Goal: Task Accomplishment & Management: Manage account settings

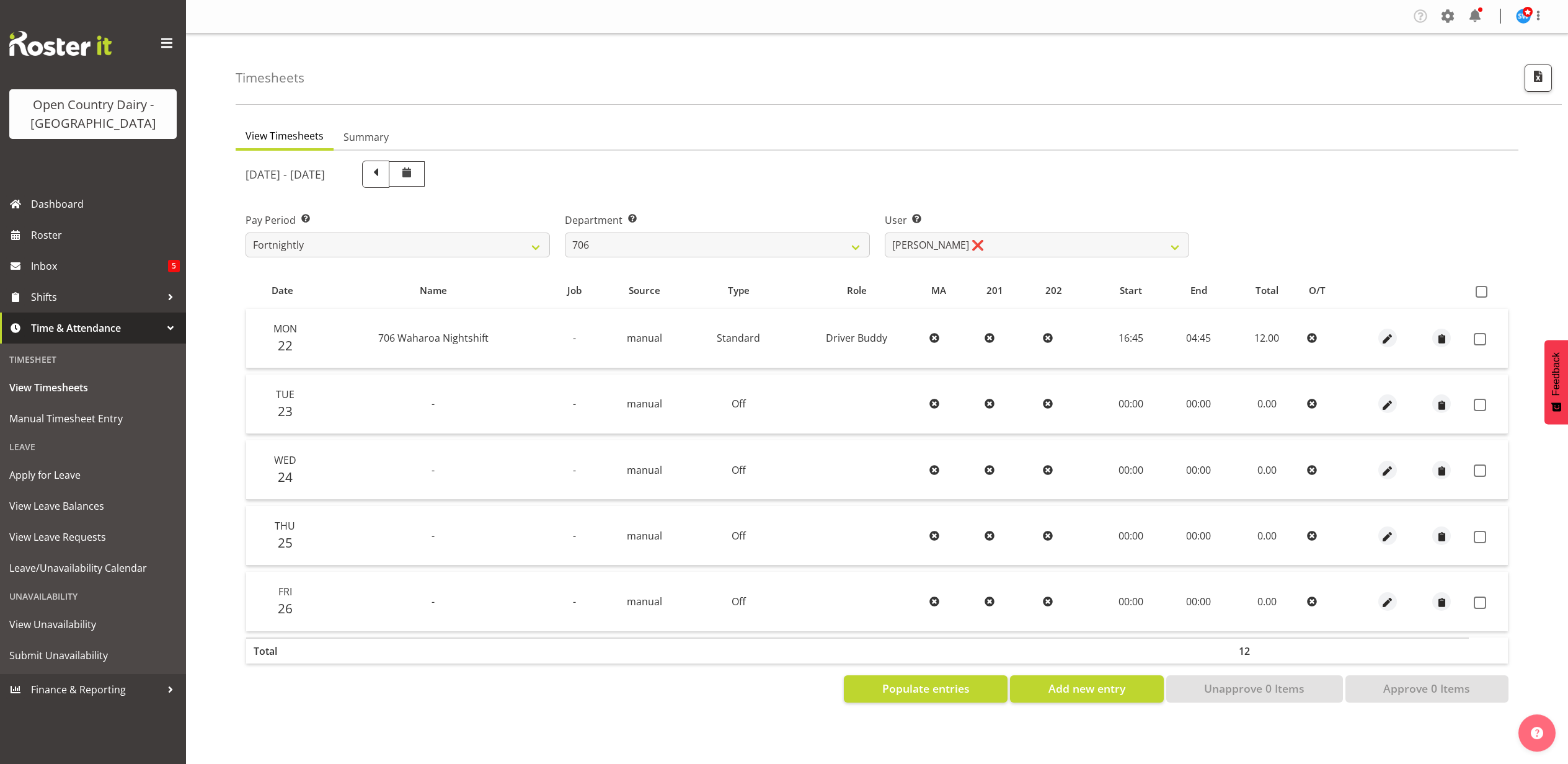
select select "721"
select select "8472"
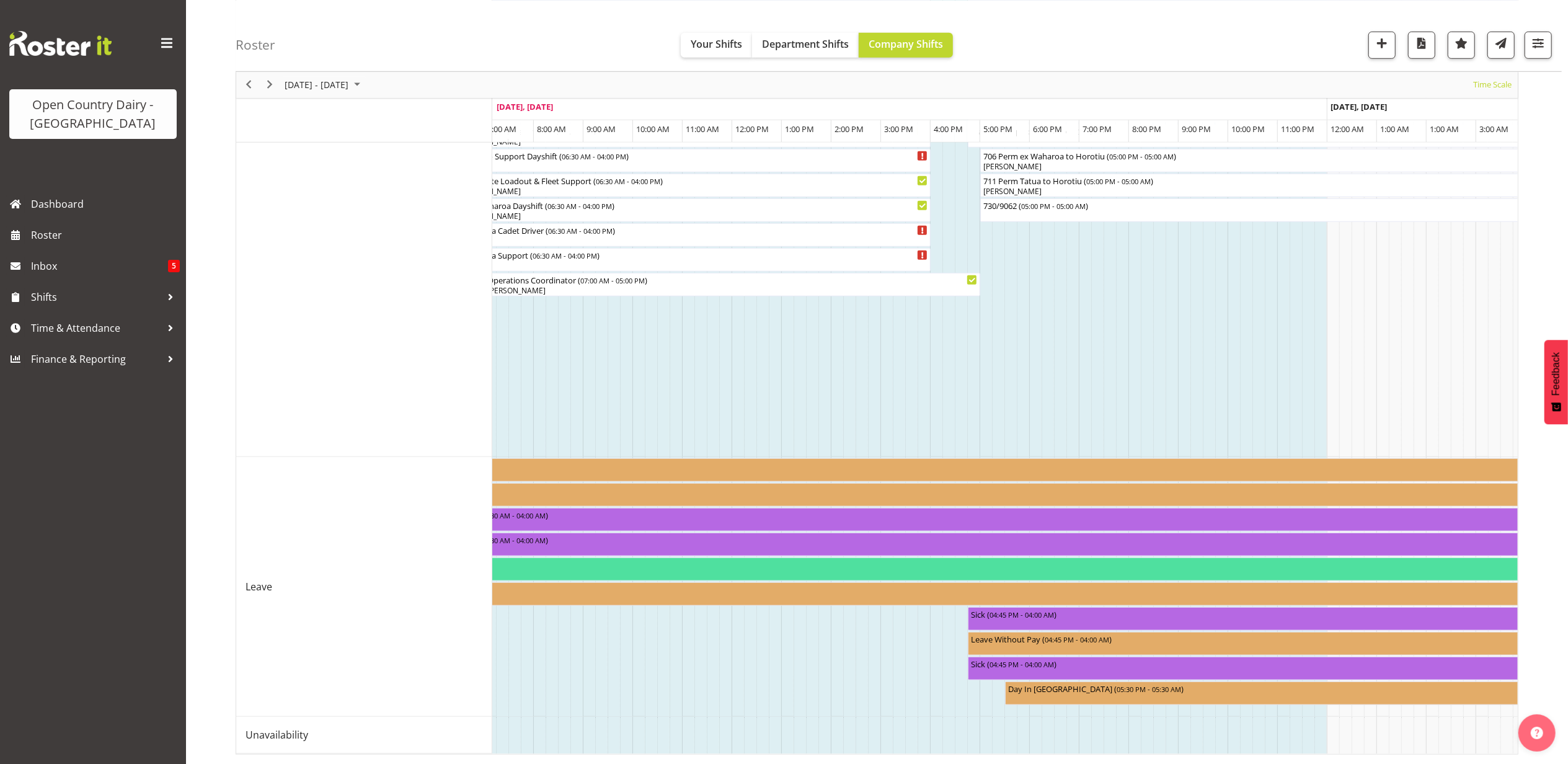
scroll to position [0, 7307]
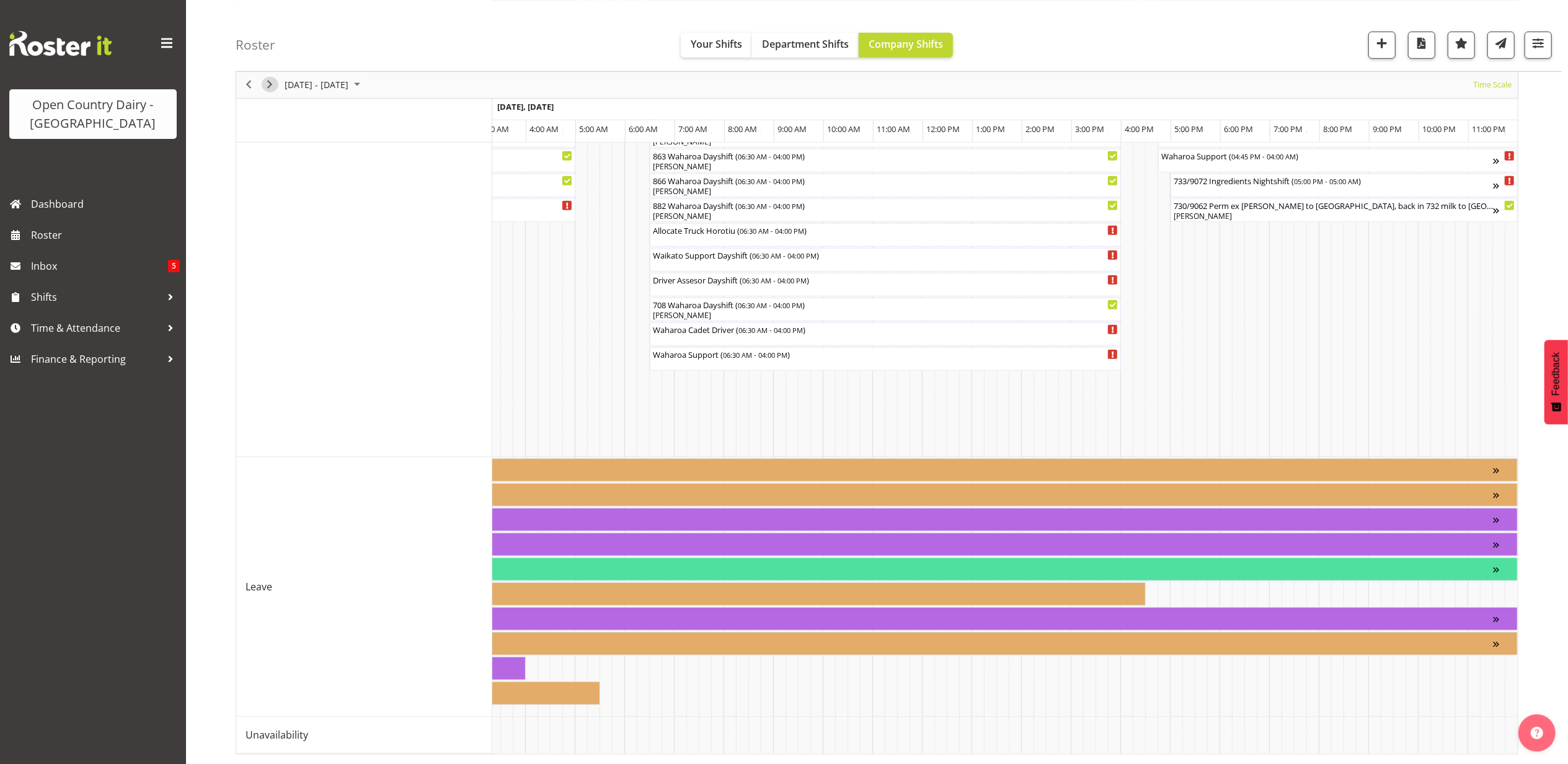
click at [273, 82] on span "Next" at bounding box center [269, 85] width 15 height 16
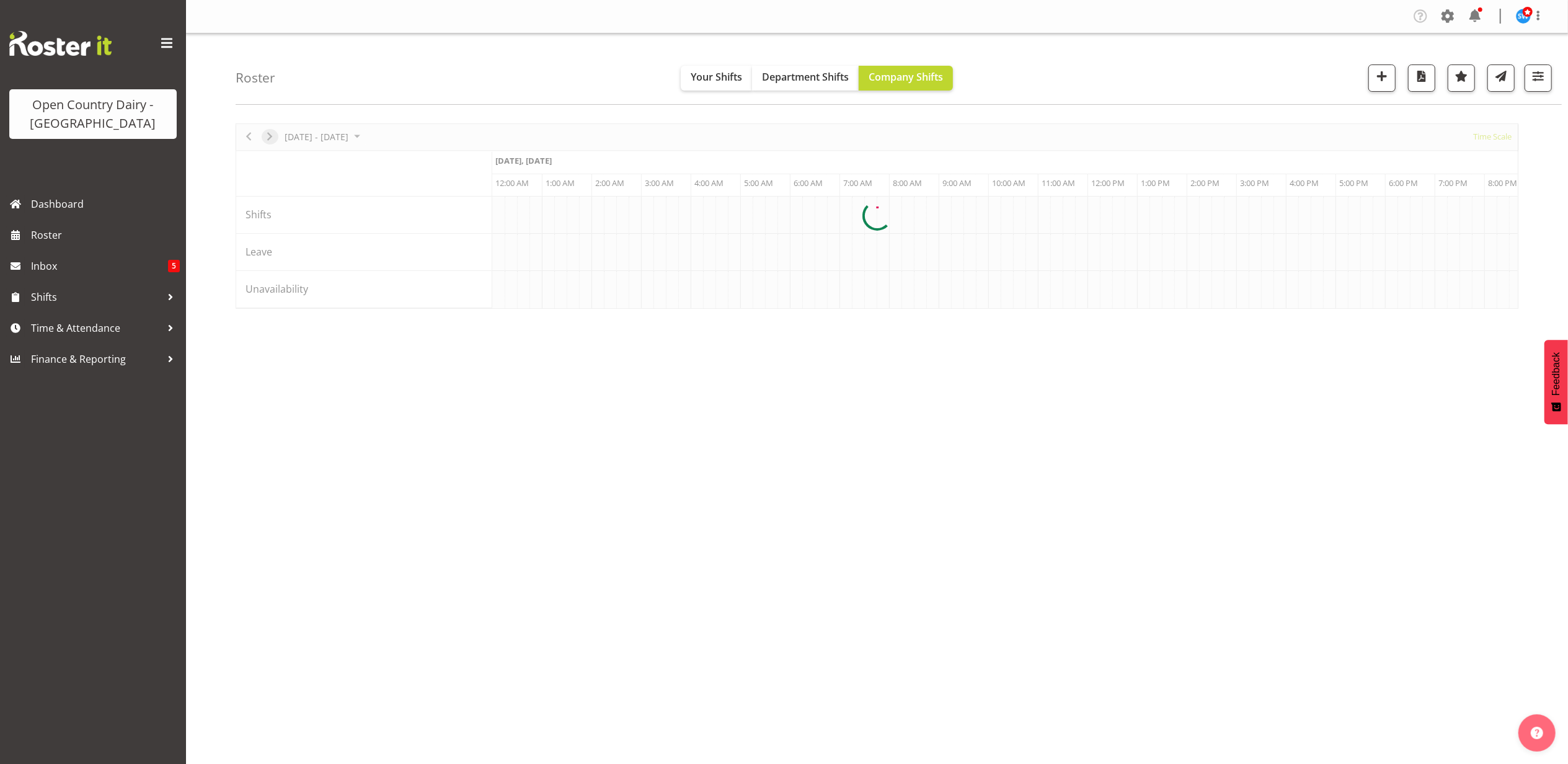
scroll to position [0, 0]
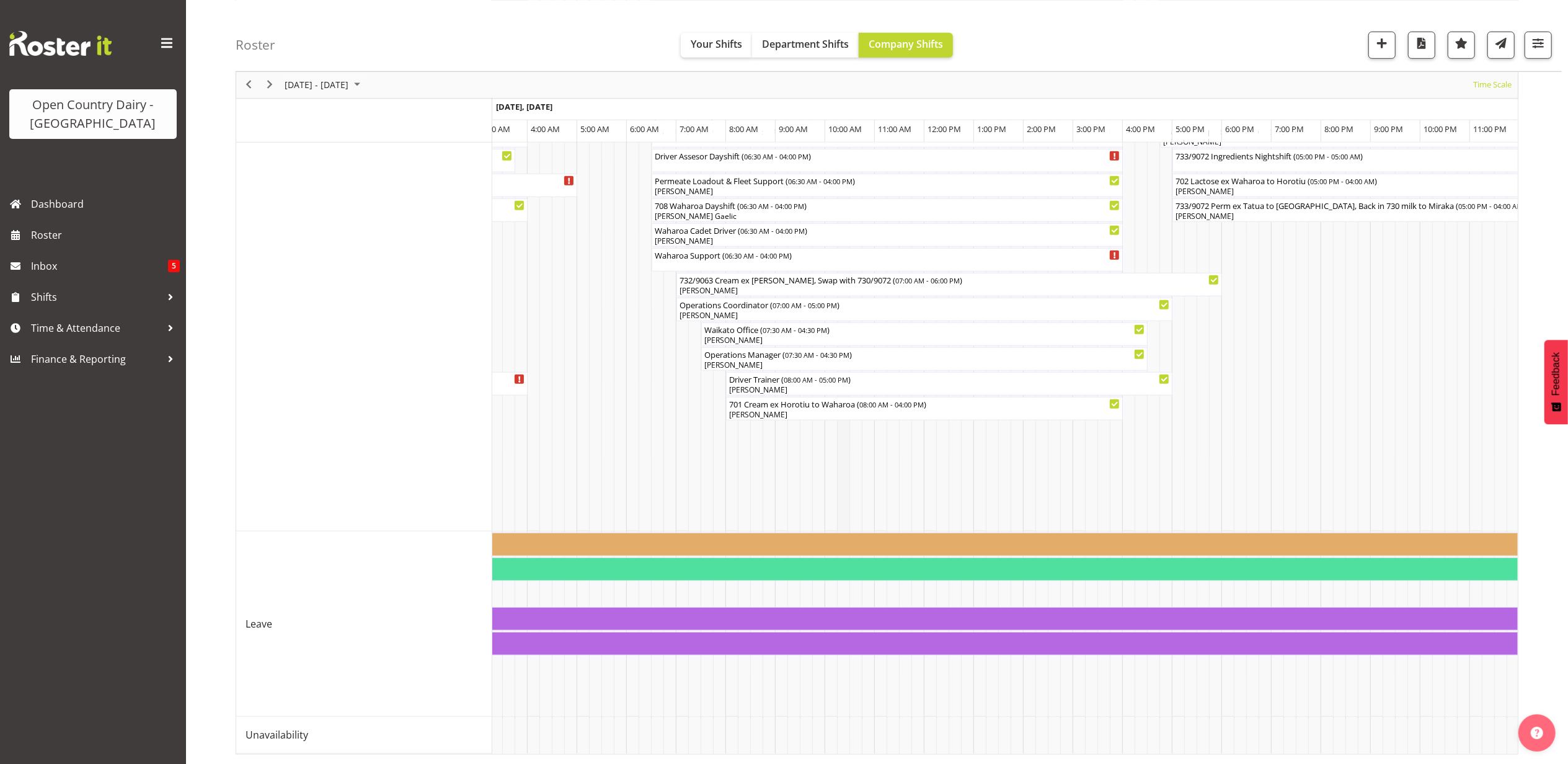
scroll to position [1029, 0]
click at [250, 85] on span "Previous" at bounding box center [249, 85] width 15 height 16
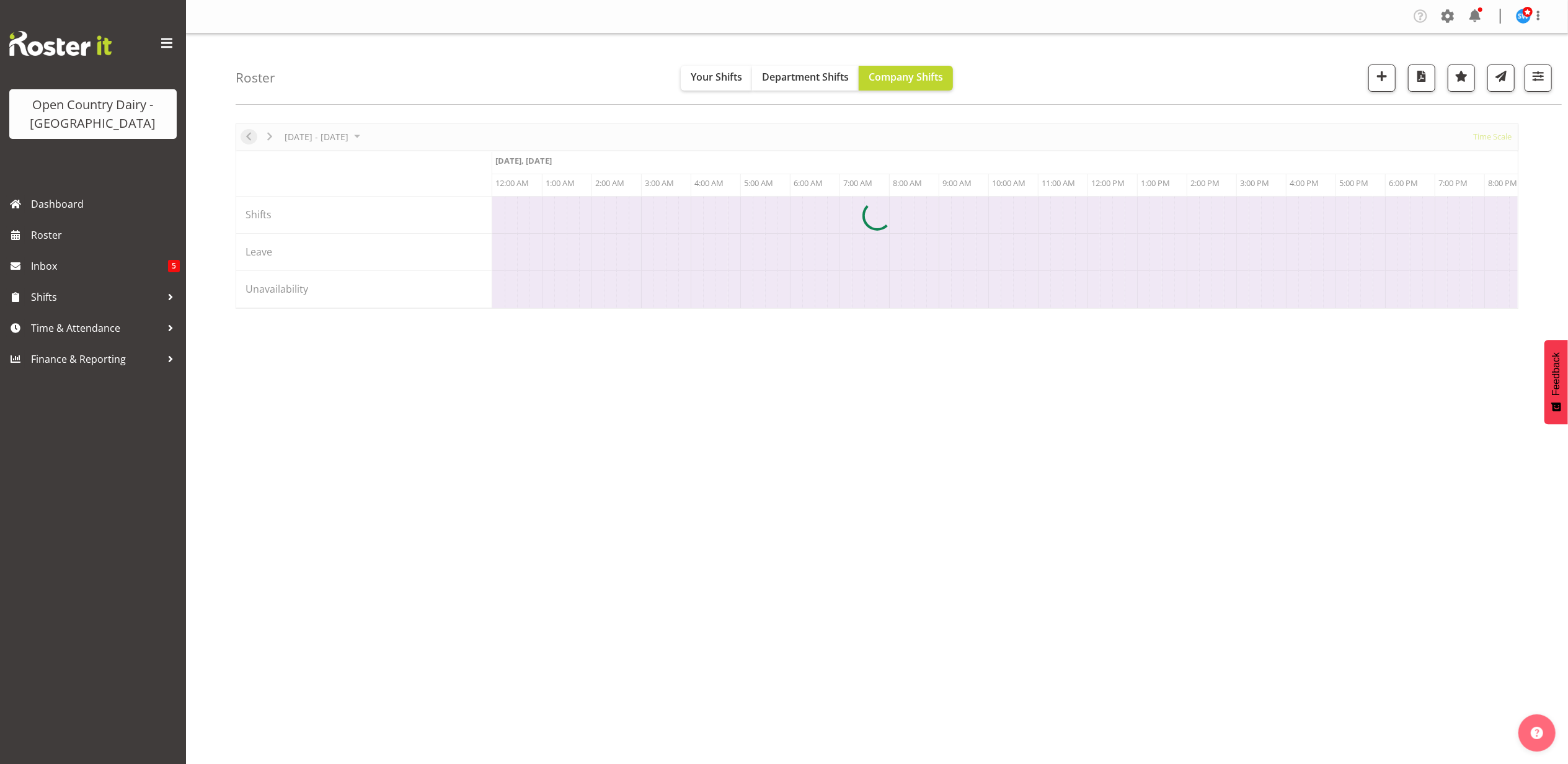
scroll to position [0, 5952]
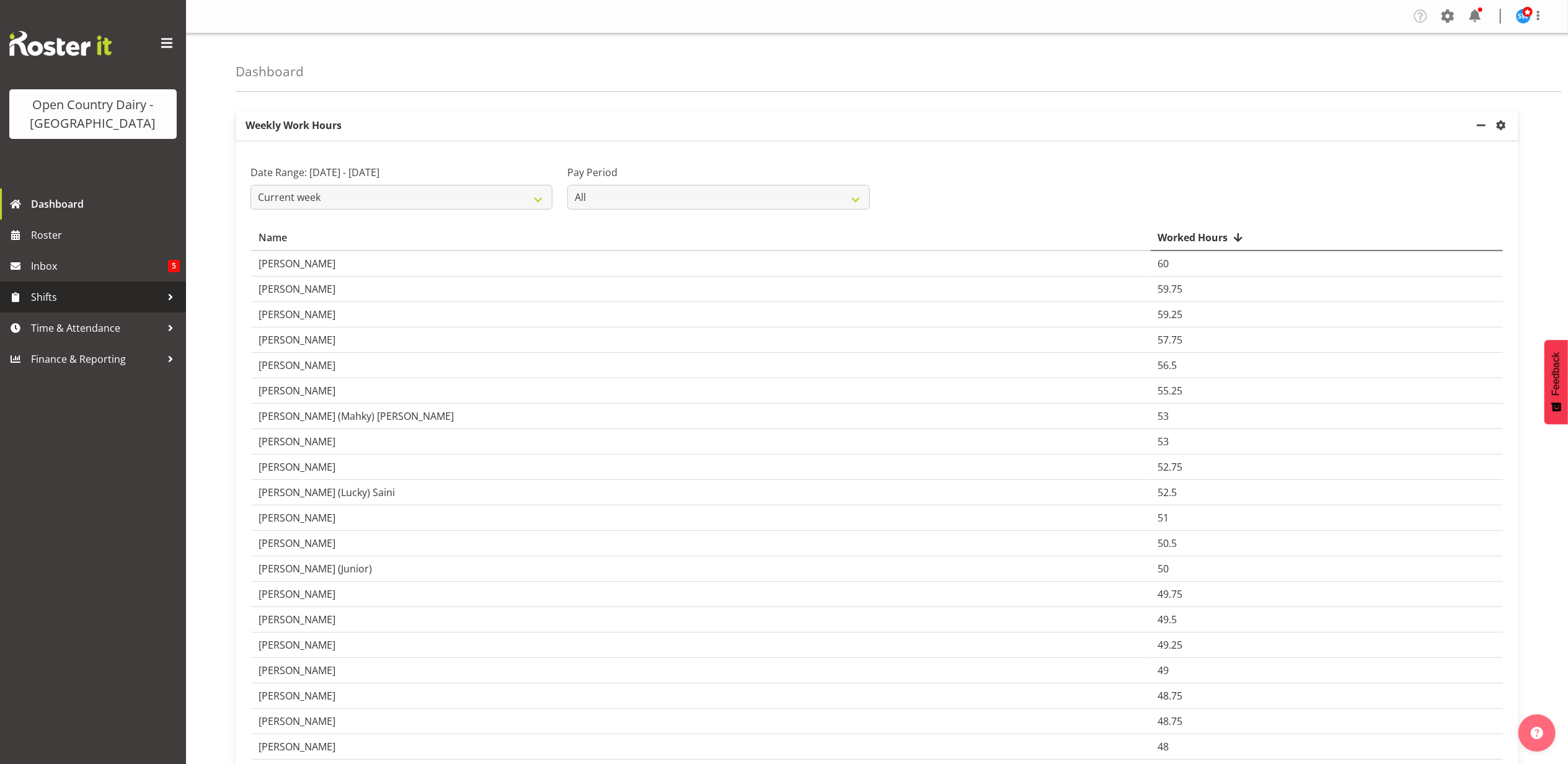
click at [83, 312] on link "Shifts" at bounding box center [93, 297] width 186 height 31
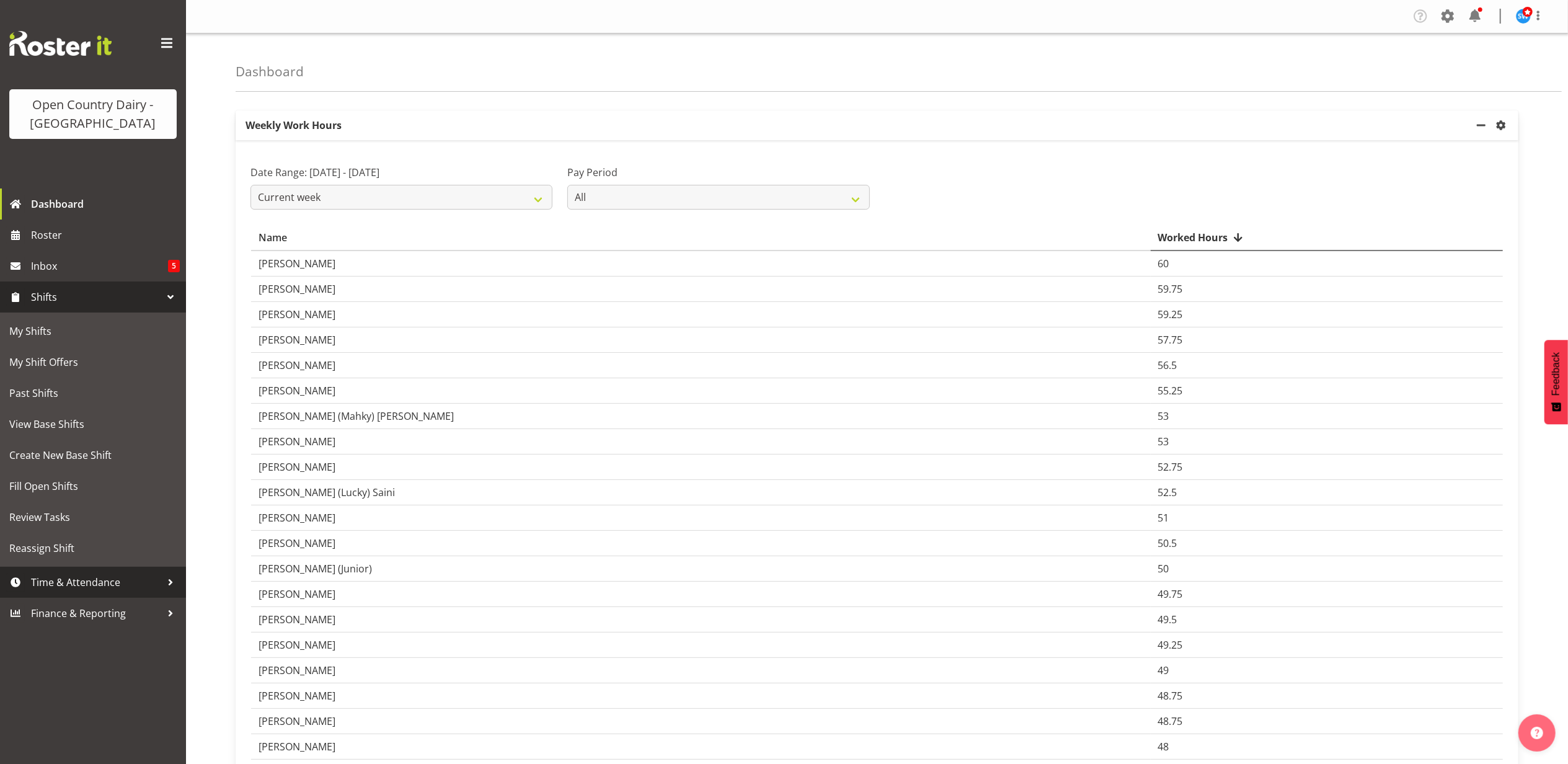
click at [58, 586] on span "Time & Attendance" at bounding box center [95, 582] width 130 height 18
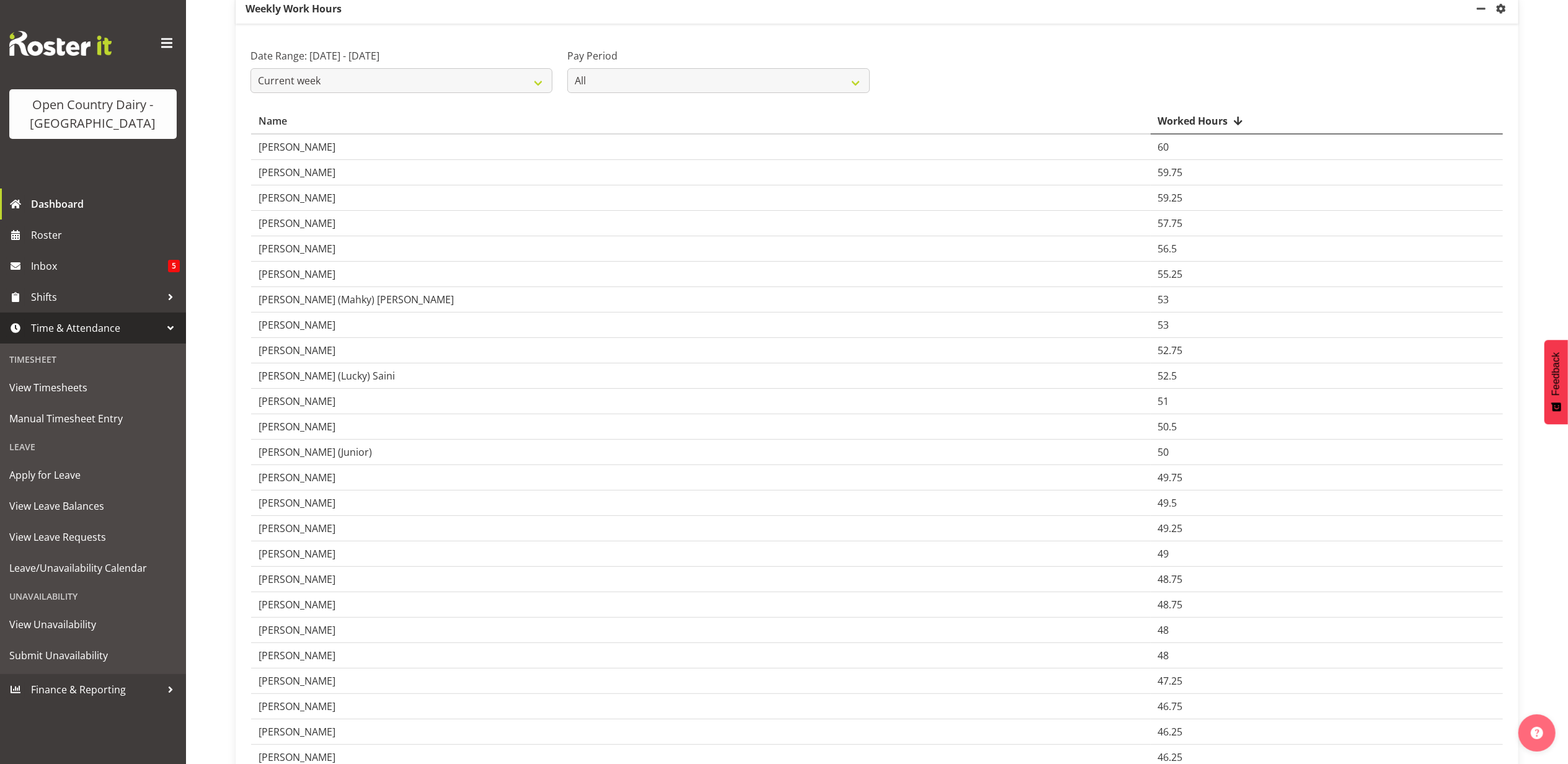
scroll to position [165, 0]
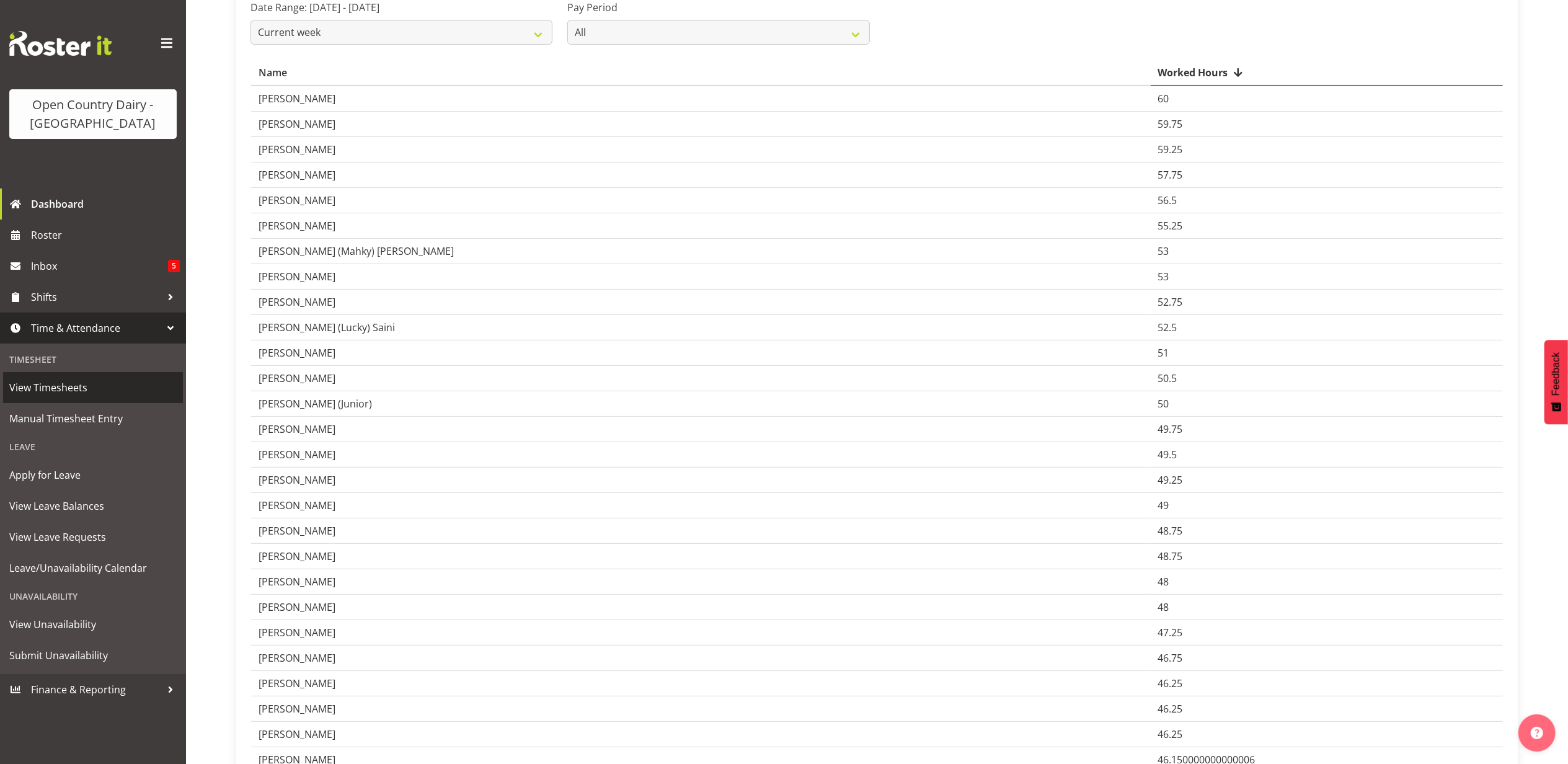
click at [58, 384] on span "View Timesheets" at bounding box center [93, 387] width 167 height 18
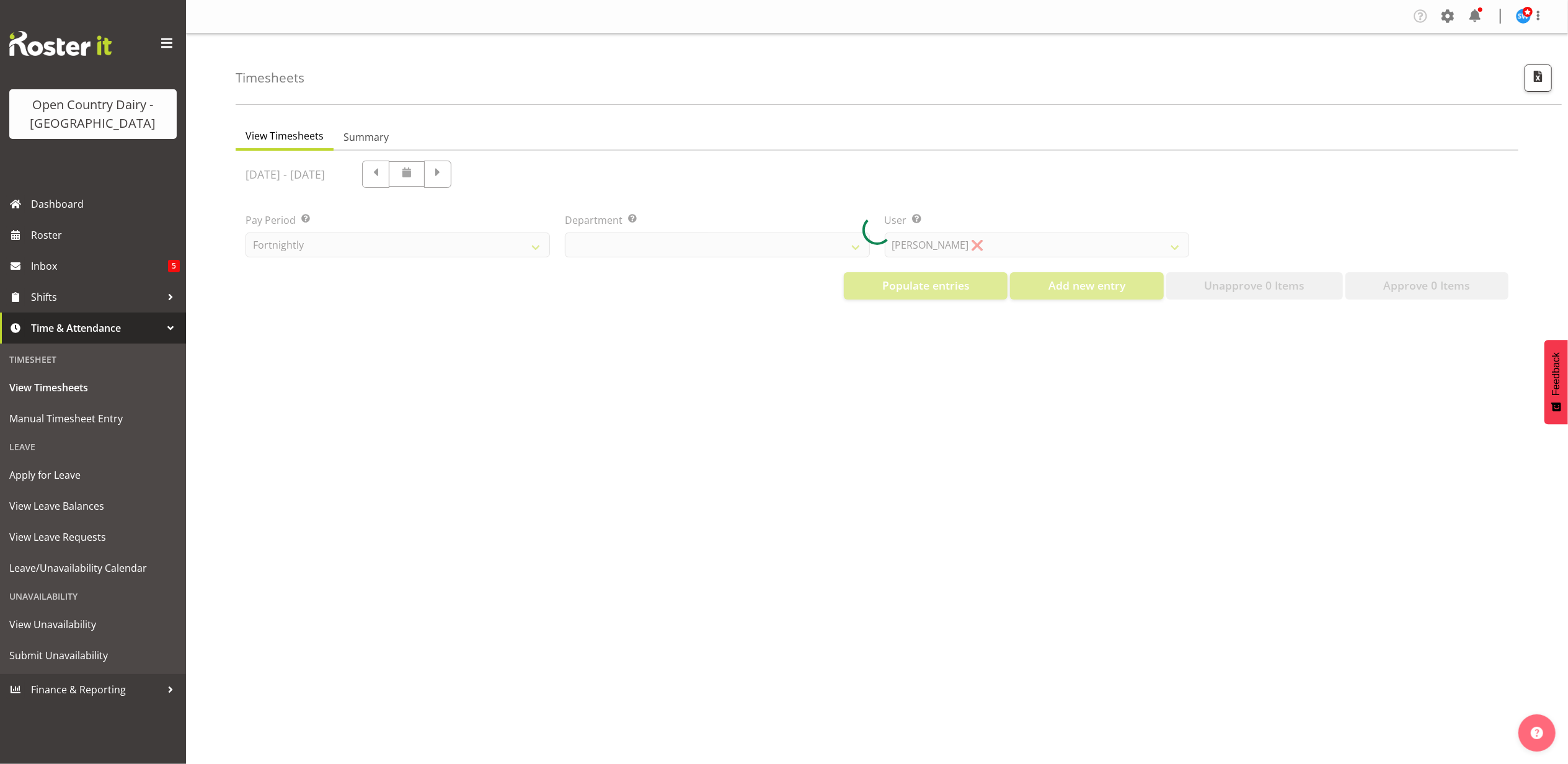
select select "733"
select select "7414"
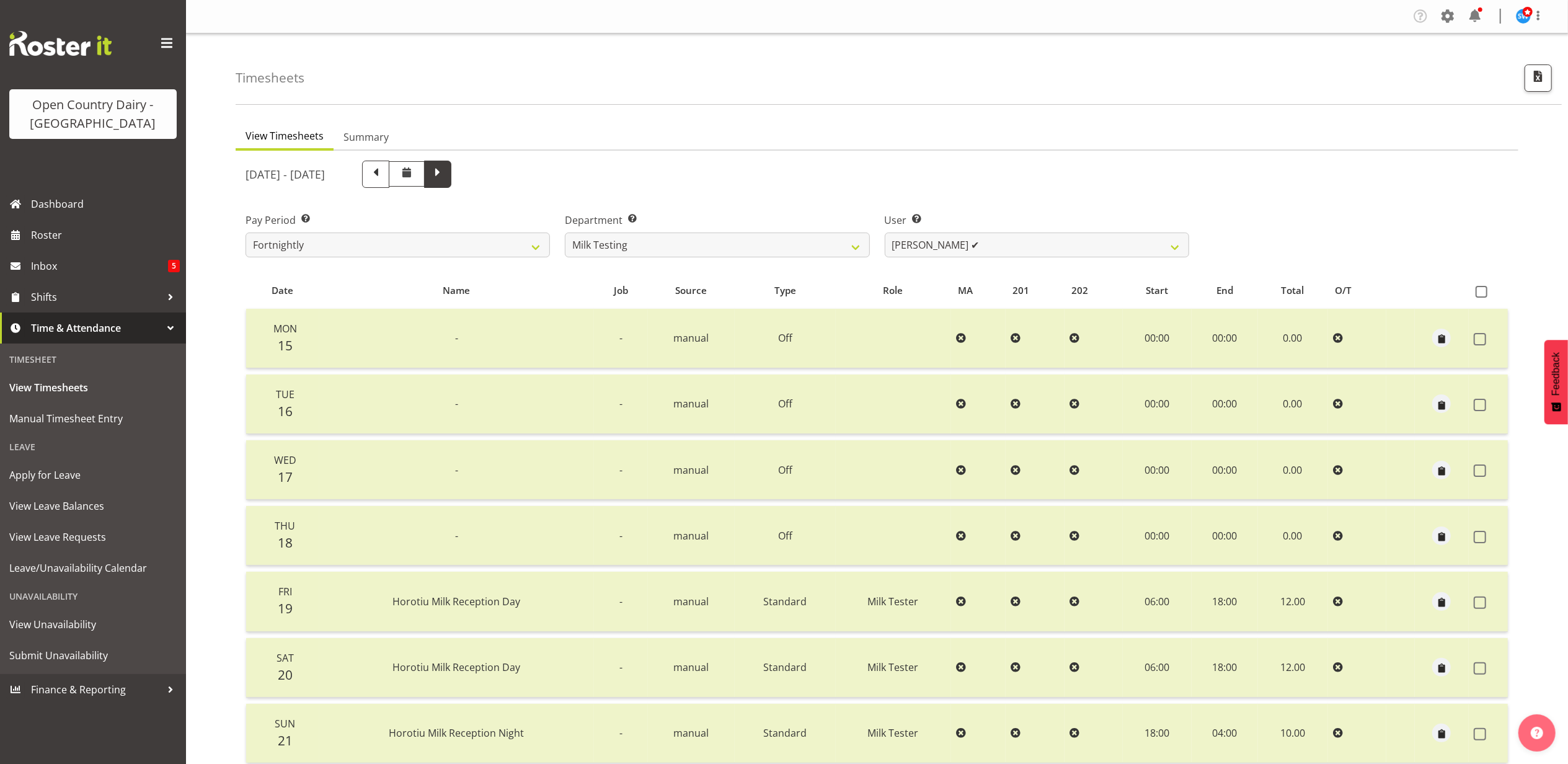
click at [446, 172] on span at bounding box center [437, 172] width 16 height 16
select select
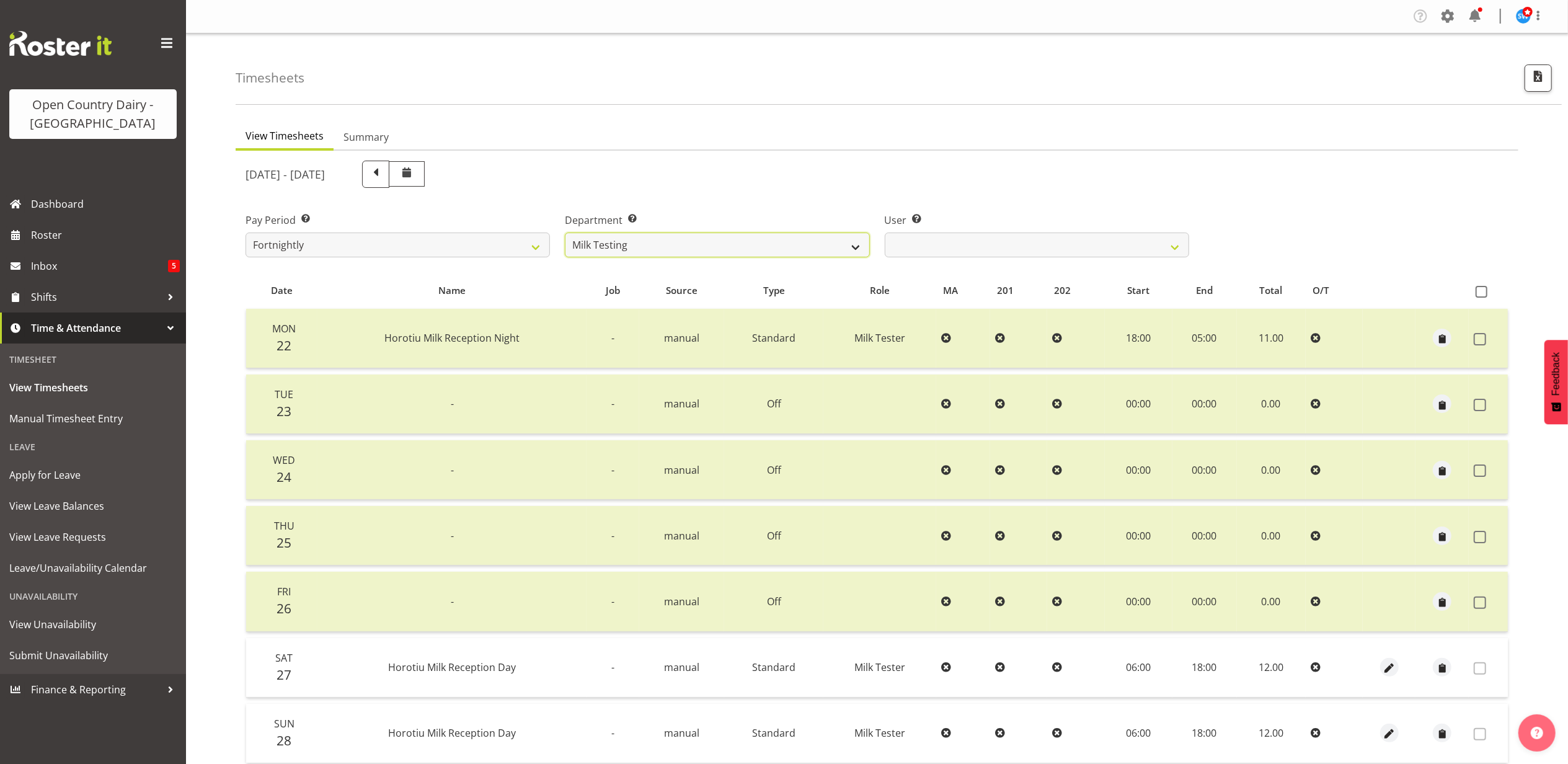
click at [764, 245] on select "701 702 703 704 705 706 707 708 709 710 711 712 713 714 715 716 717 718 719 720" at bounding box center [717, 245] width 304 height 25
select select "763"
click at [565, 233] on select "701 702 703 704 705 706 707 708 709 710 711 712 713 714 715 716 717 718 719 720" at bounding box center [717, 245] width 304 height 25
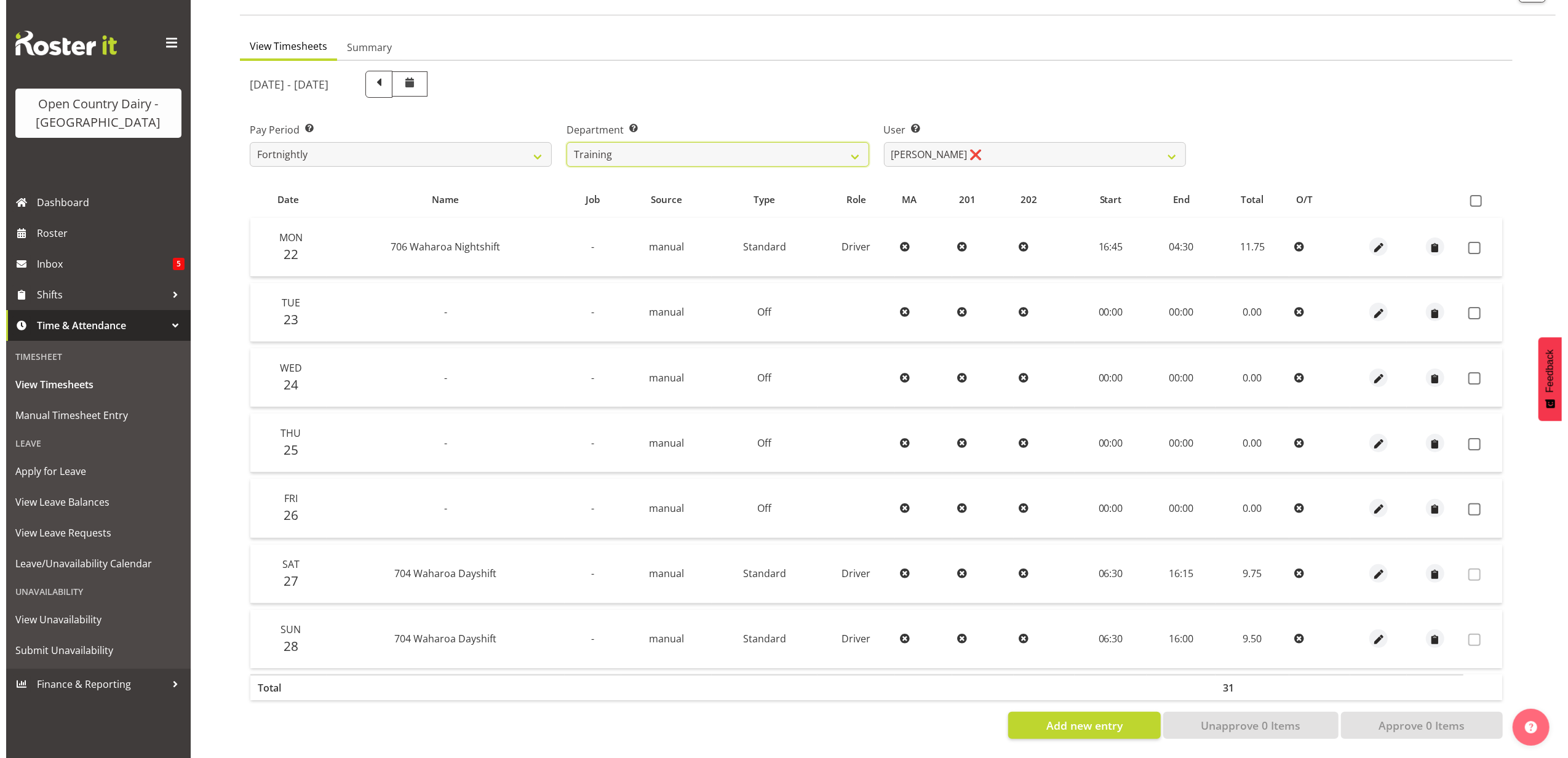
scroll to position [99, 0]
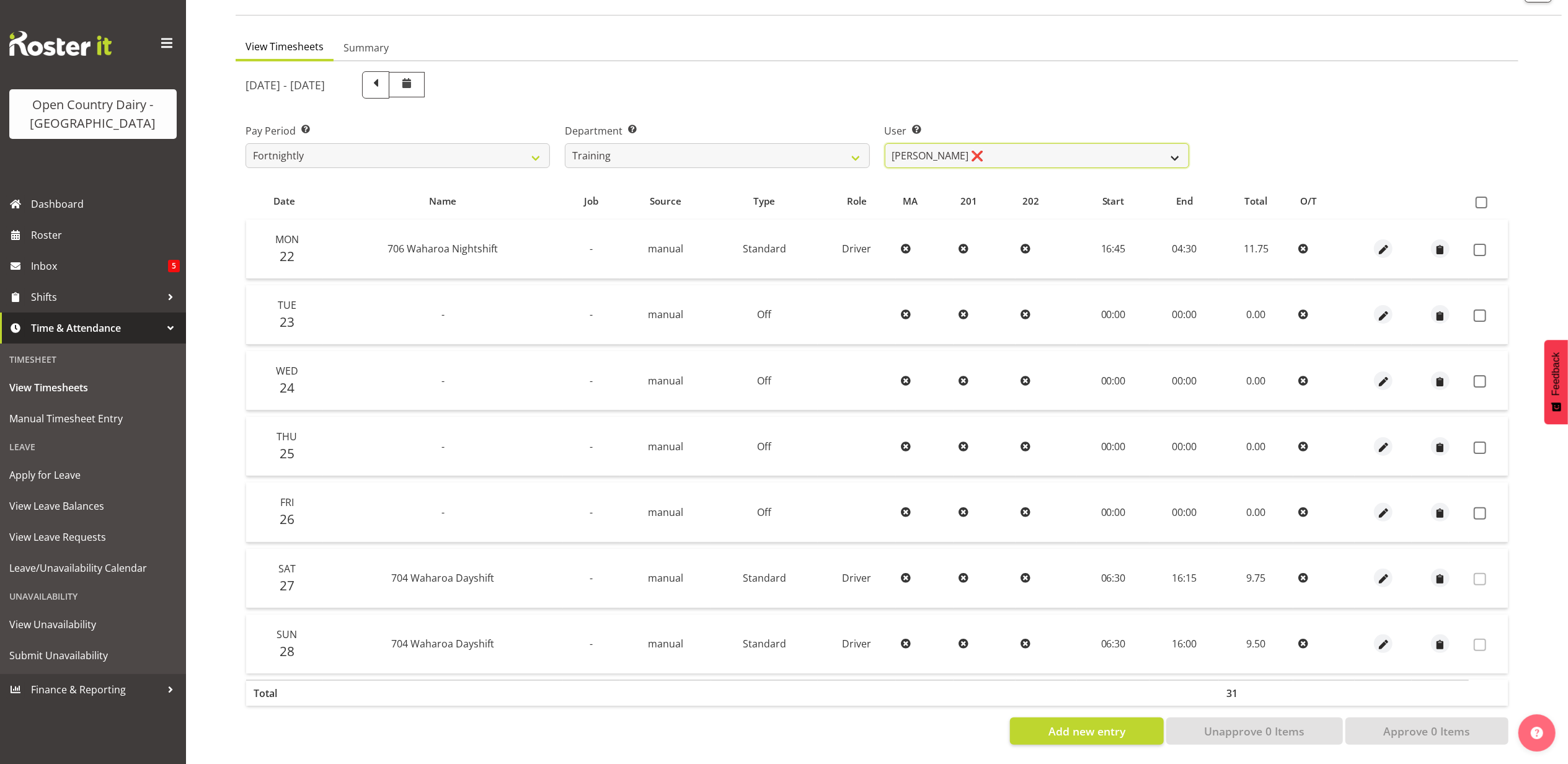
click at [1054, 149] on select "[PERSON_NAME] ❌ [PERSON_NAME] ❌ [PERSON_NAME] ❌ [PERSON_NAME] ❌ [PERSON_NAME] ❌…" at bounding box center [1037, 156] width 304 height 25
select select "11919"
click at [885, 143] on select "Andre Syben ❌ Andrew Murphy ❌ Antony Lockyer ❌ Jesse Simpson ❌ Kimberley-Rose A…" at bounding box center [1037, 156] width 304 height 25
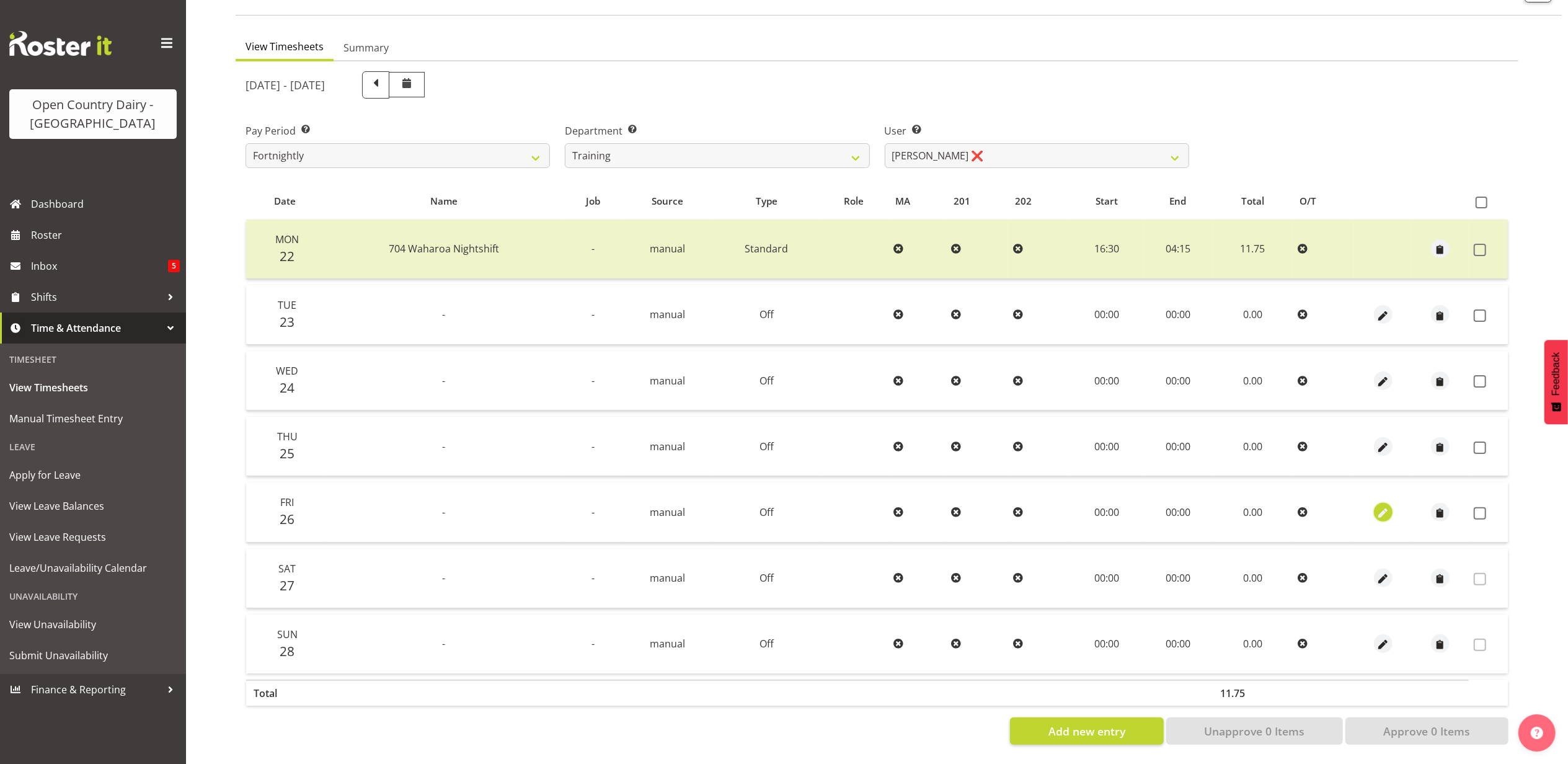
click at [1380, 505] on span "button" at bounding box center [1382, 512] width 14 height 14
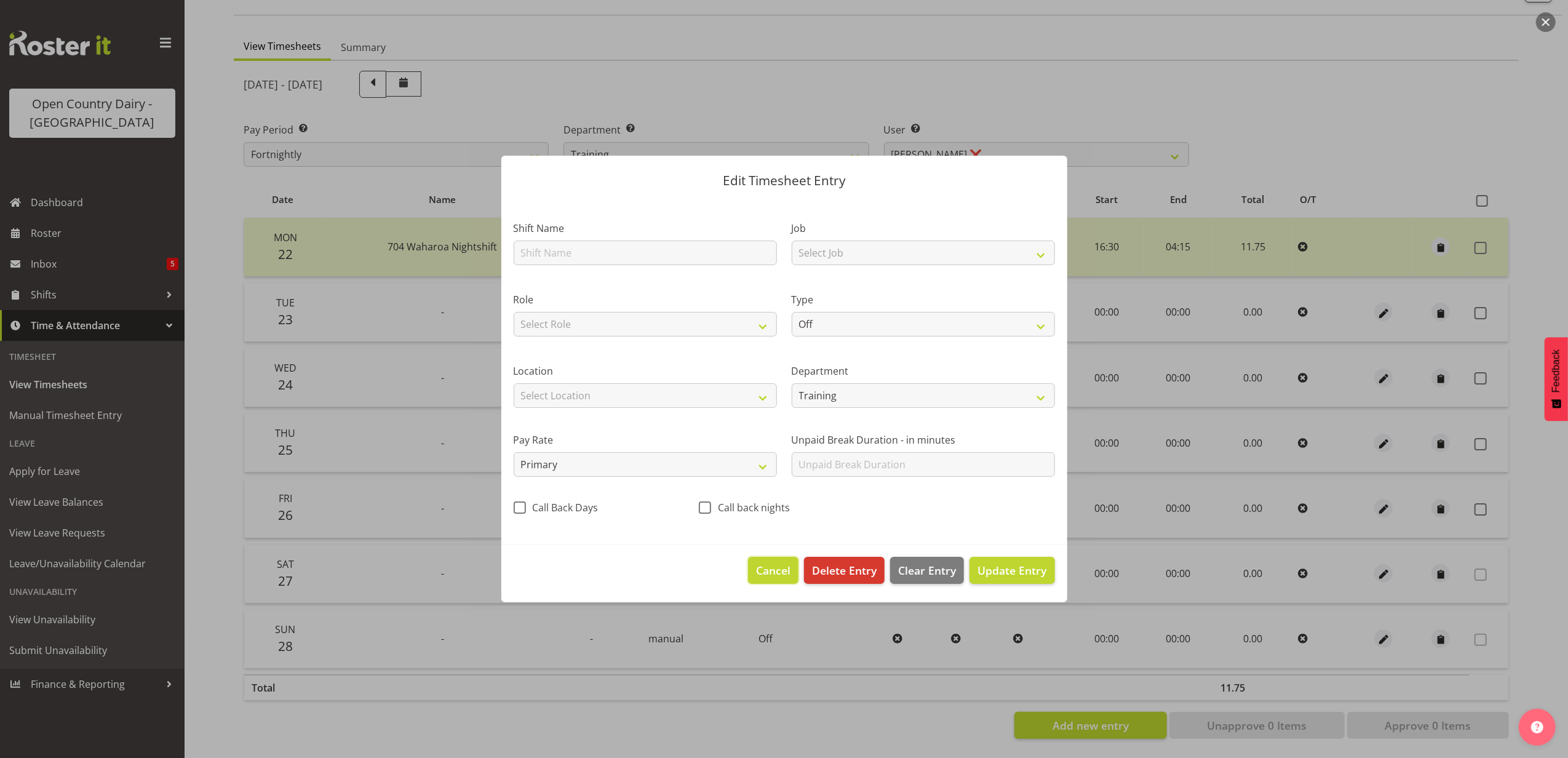
click at [769, 565] on span "Cancel" at bounding box center [773, 570] width 35 height 16
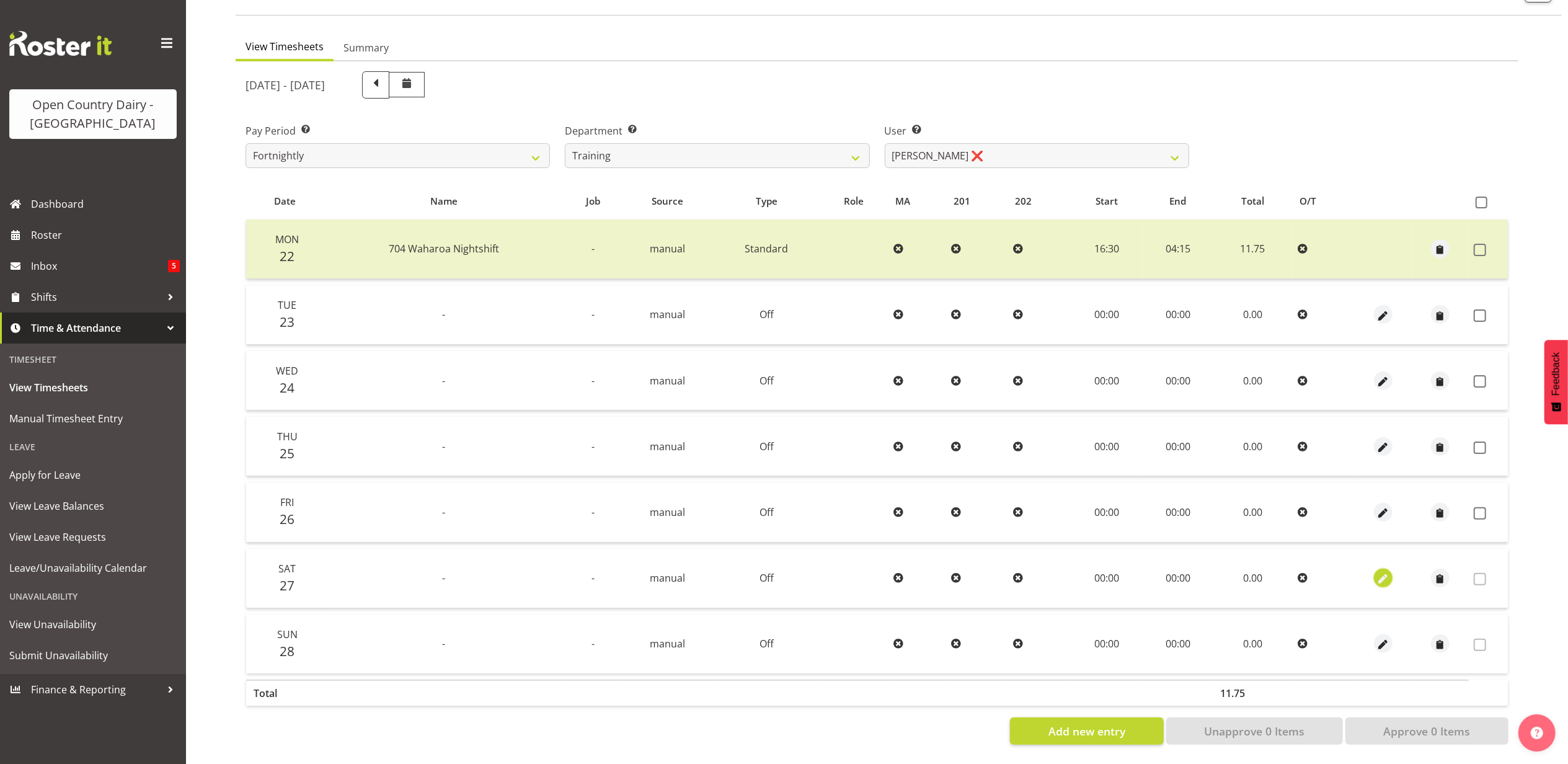
click at [1385, 573] on span "button" at bounding box center [1382, 579] width 14 height 14
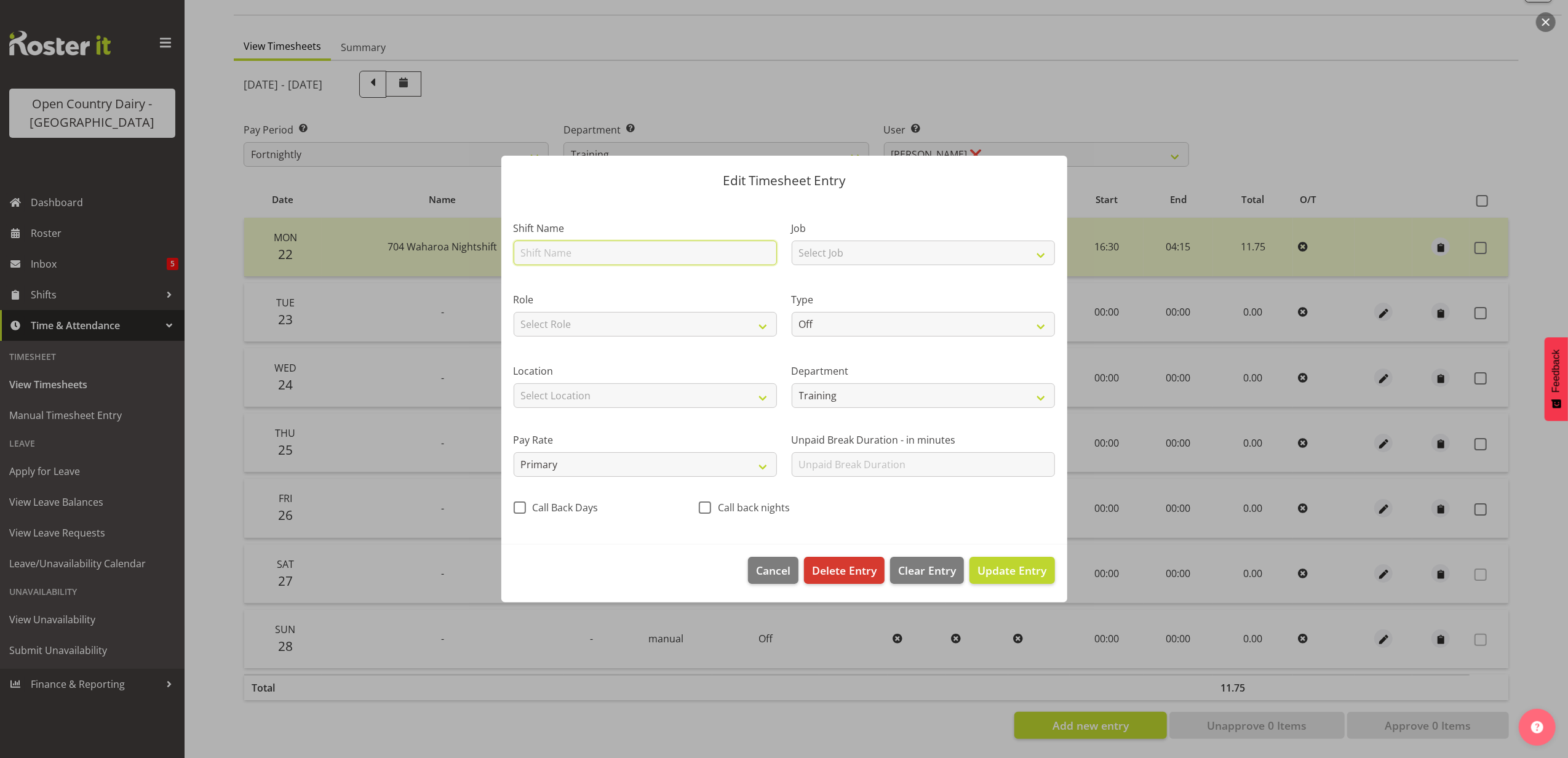
click at [559, 247] on input "text" at bounding box center [645, 253] width 263 height 25
click at [612, 253] on input "706 Waharoa Nightshift" at bounding box center [645, 253] width 263 height 25
type input "706 Waharoa Dayshift"
click at [842, 326] on select "Off Standard Public Holiday Public Holiday (Worked) Day In Lieu Annual Leave Si…" at bounding box center [923, 324] width 263 height 25
select select "Standard"
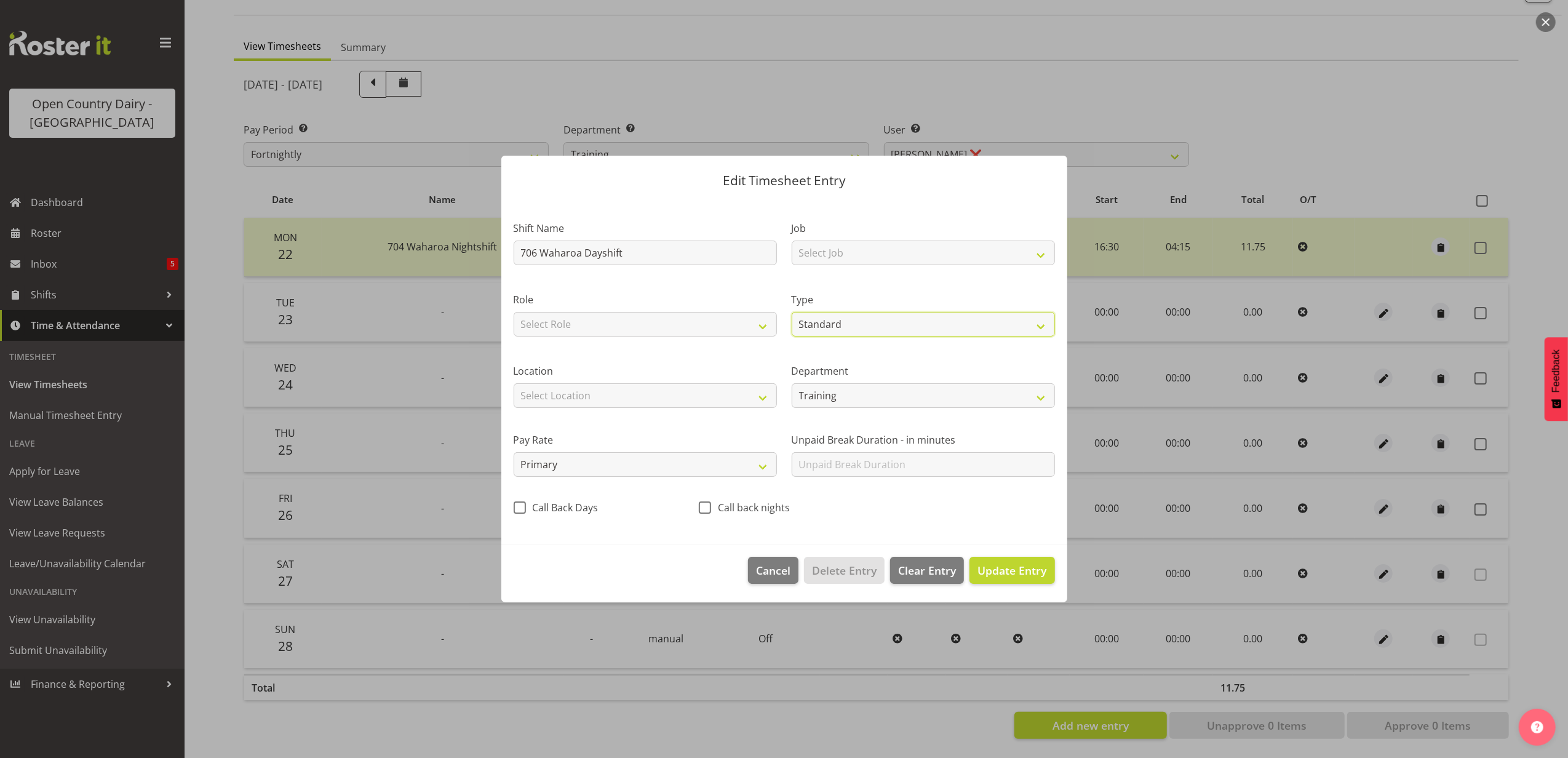
click at [792, 312] on select "Off Standard Public Holiday Public Holiday (Worked) Day In Lieu Annual Leave Si…" at bounding box center [923, 324] width 263 height 25
select select "8"
select select "2025"
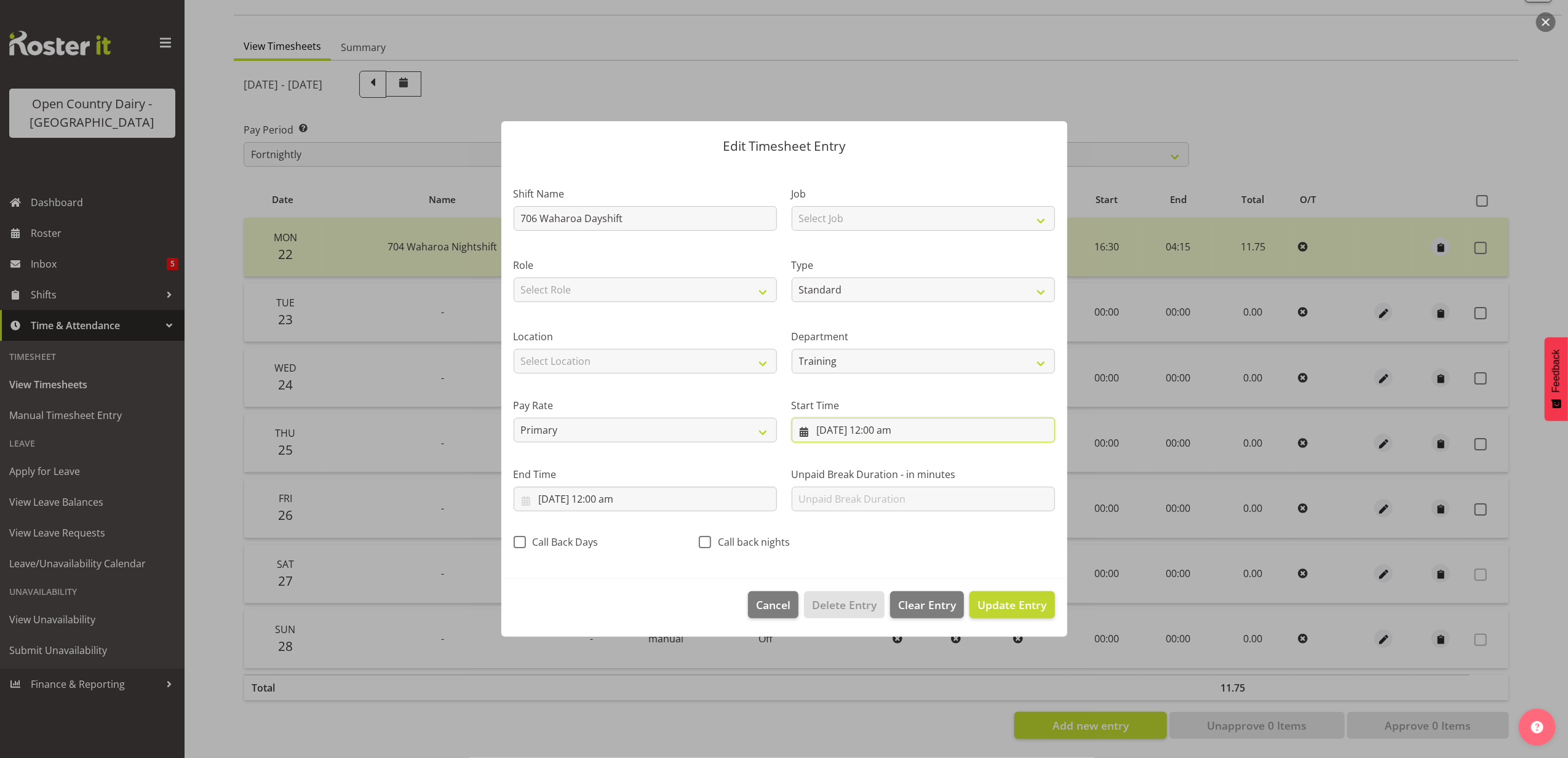
click at [849, 438] on input "27/09/2025, 12:00 am" at bounding box center [923, 430] width 263 height 25
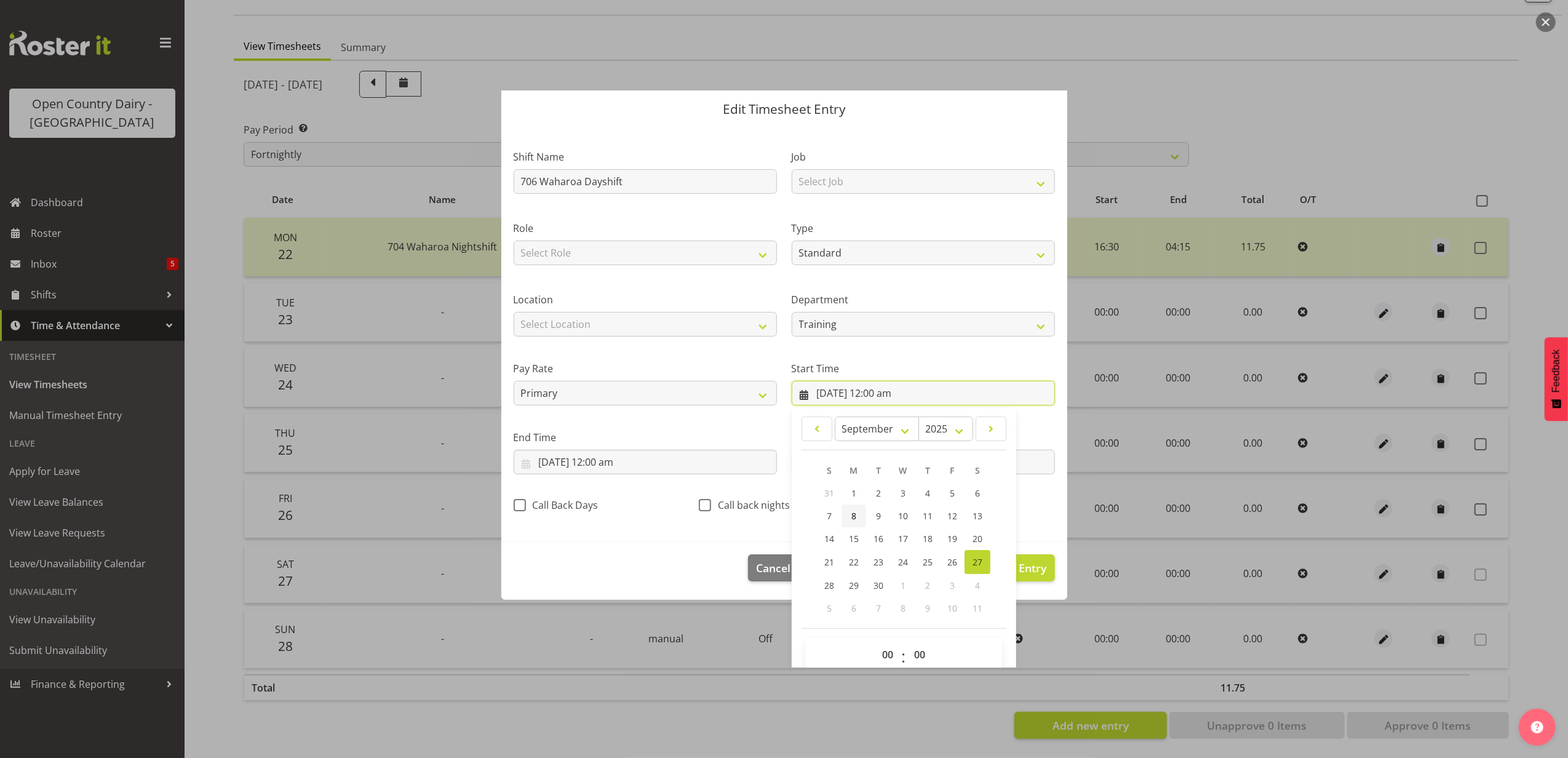
scroll to position [55, 0]
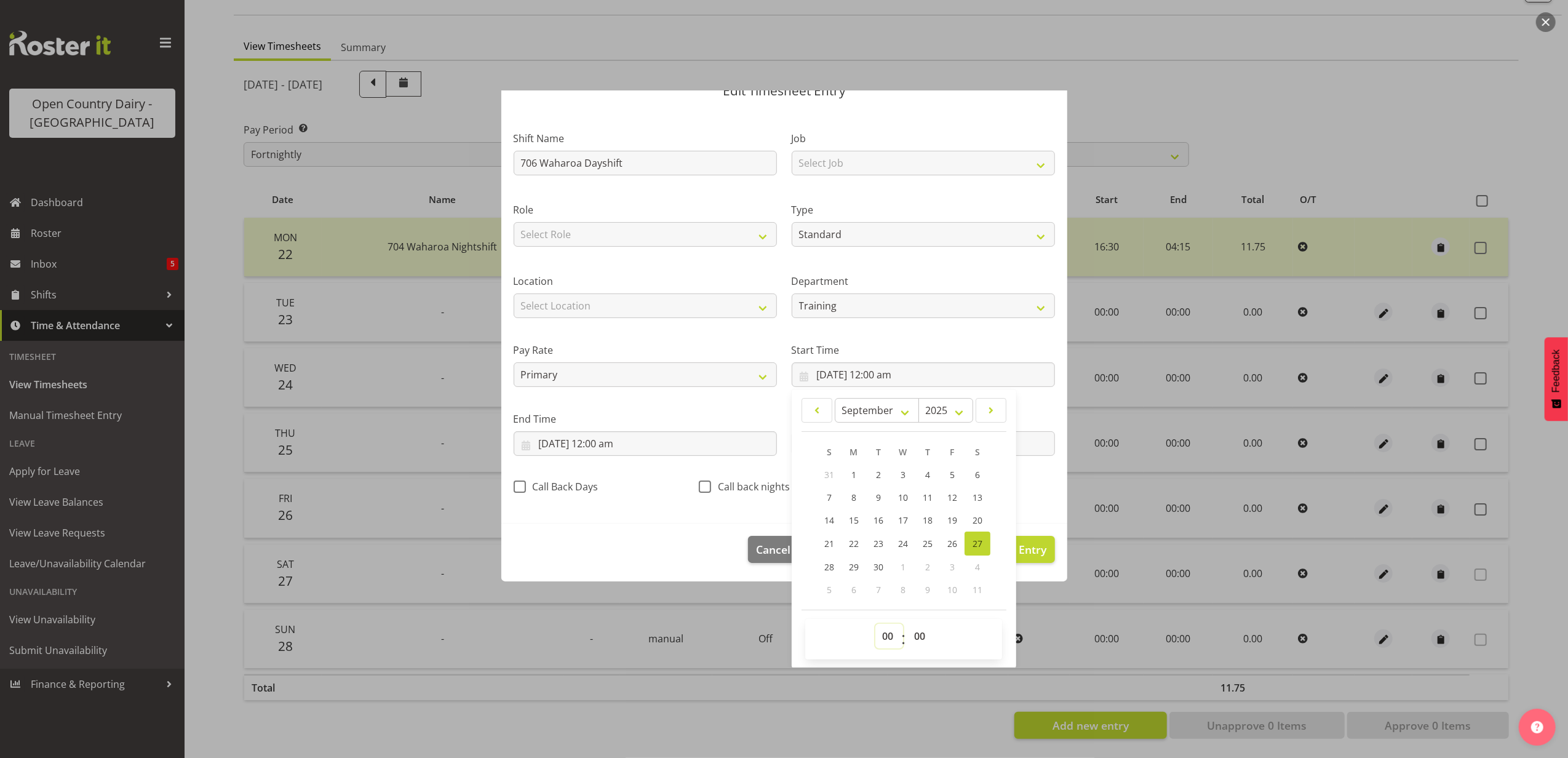
click at [877, 632] on select "00 01 02 03 04 05 06 07 08 09 10 11 12 13 14 15 16 17 18 19 20 21 22 23" at bounding box center [890, 636] width 28 height 25
select select "6"
click at [876, 624] on select "00 01 02 03 04 05 06 07 08 09 10 11 12 13 14 15 16 17 18 19 20 21 22 23" at bounding box center [890, 636] width 28 height 25
type input "27/09/2025, 6:00 am"
click at [917, 627] on select "00 01 02 03 04 05 06 07 08 09 10 11 12 13 14 15 16 17 18 19 20 21 22 23 24 25 2…" at bounding box center [921, 636] width 28 height 25
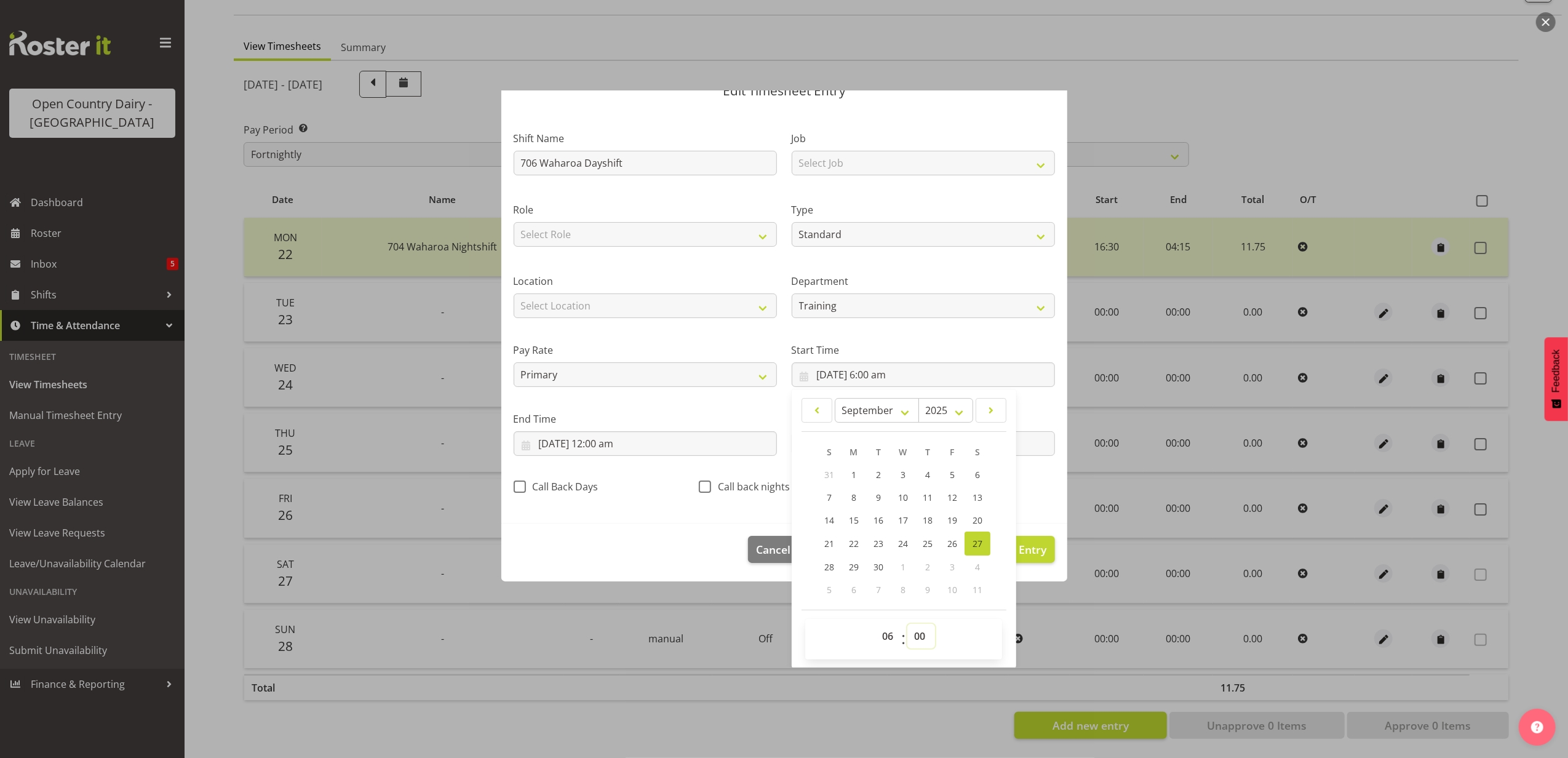
select select "30"
click at [907, 624] on select "00 01 02 03 04 05 06 07 08 09 10 11 12 13 14 15 16 17 18 19 20 21 22 23 24 25 2…" at bounding box center [921, 636] width 28 height 25
type input "27/09/2025, 6:30 am"
click at [576, 438] on input "27/09/2025, 12:00 am" at bounding box center [645, 443] width 263 height 25
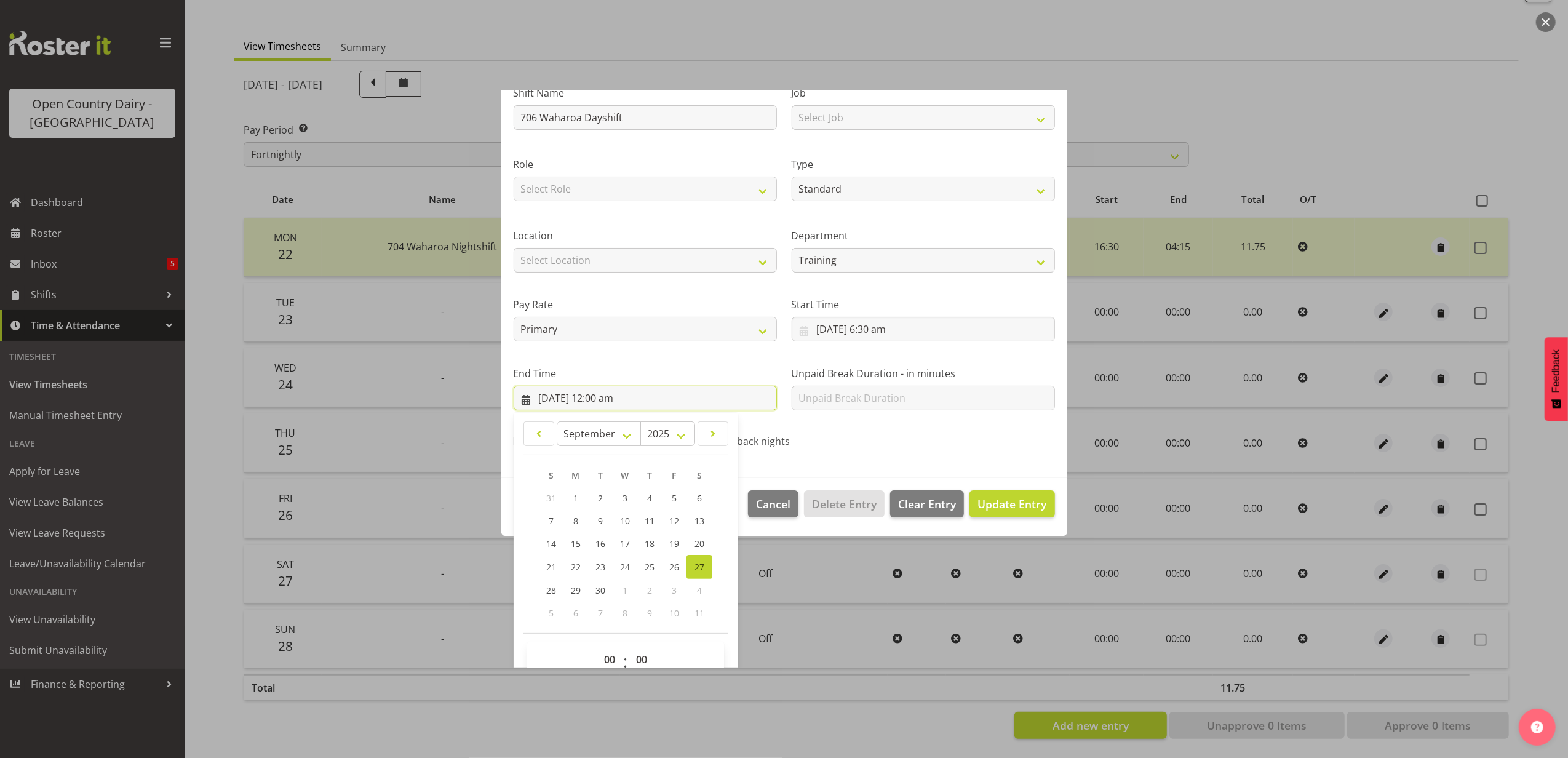
scroll to position [124, 0]
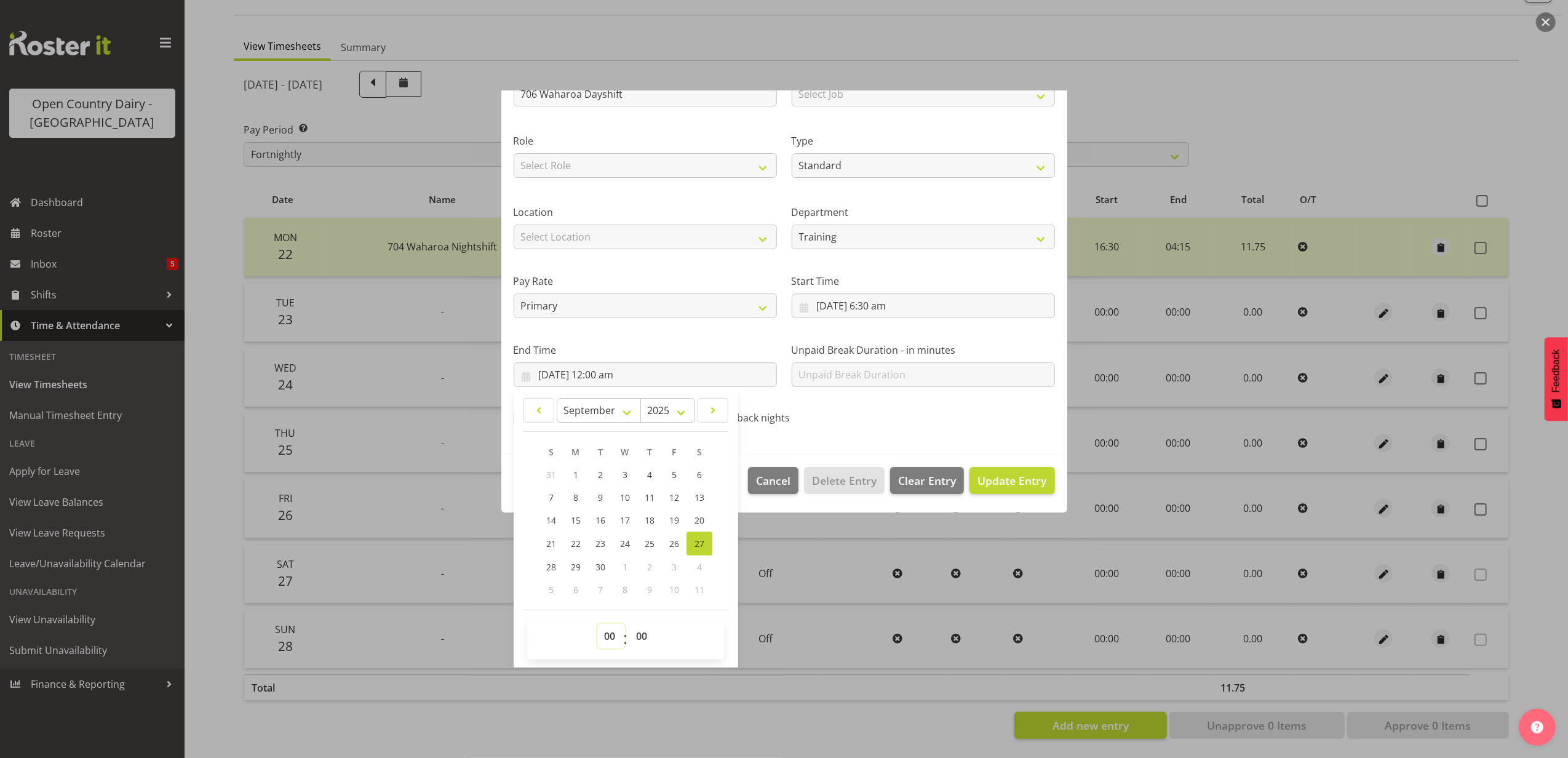
click at [601, 634] on select "00 01 02 03 04 05 06 07 08 09 10 11 12 13 14 15 16 17 18 19 20 21 22 23" at bounding box center [611, 636] width 28 height 25
select select "17"
click at [597, 624] on select "00 01 02 03 04 05 06 07 08 09 10 11 12 13 14 15 16 17 18 19 20 21 22 23" at bounding box center [611, 636] width 28 height 25
type input "27/09/2025, 5:00 pm"
click at [645, 630] on select "00 01 02 03 04 05 06 07 08 09 10 11 12 13 14 15 16 17 18 19 20 21 22 23 24 25 2…" at bounding box center [643, 636] width 28 height 25
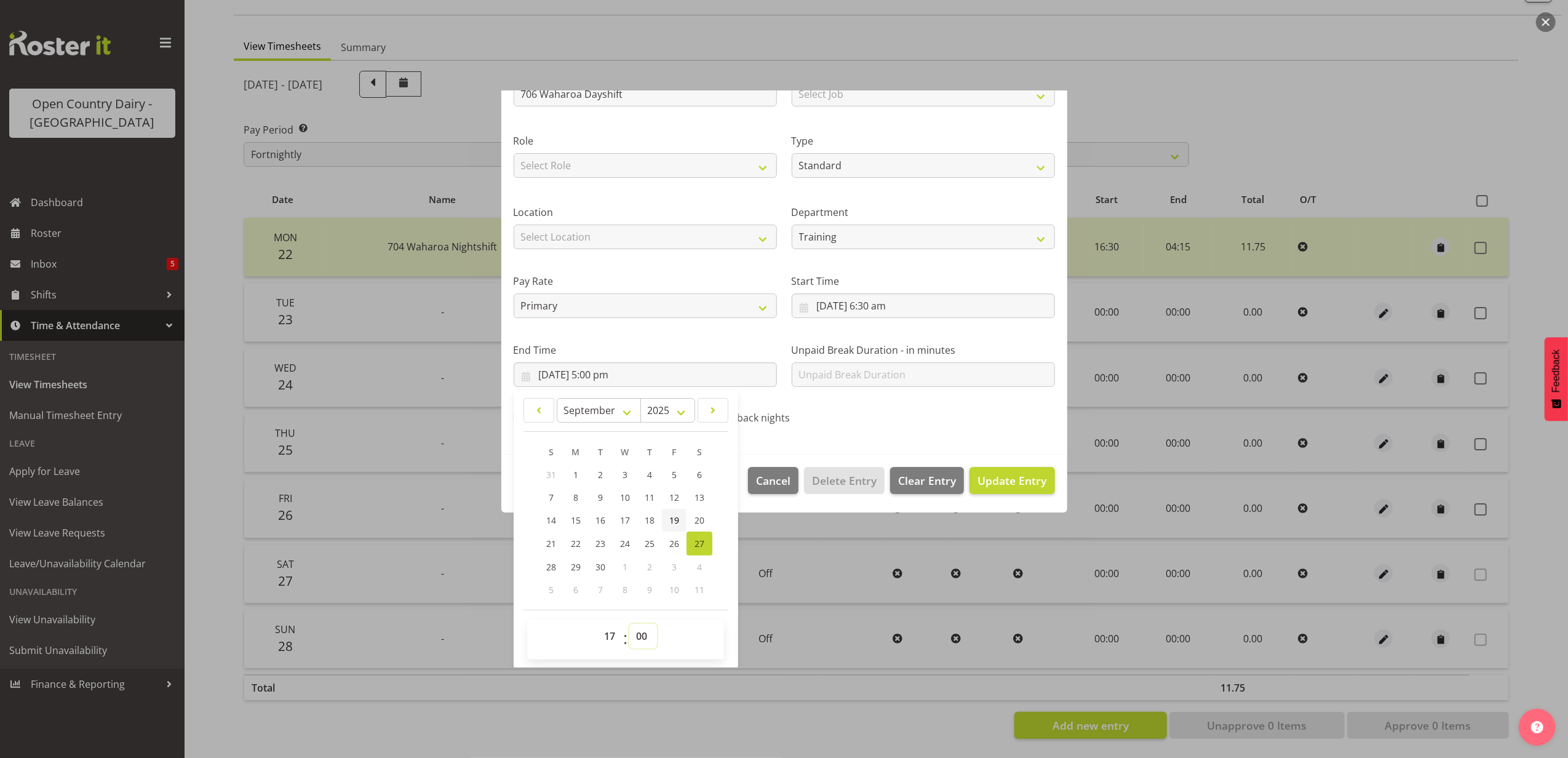
select select "15"
click at [630, 624] on select "00 01 02 03 04 05 06 07 08 09 10 11 12 13 14 15 16 17 18 19 20 21 22 23 24 25 2…" at bounding box center [643, 636] width 28 height 25
type input "27/09/2025, 5:15 pm"
click at [990, 475] on span "Update Entry" at bounding box center [1012, 480] width 69 height 15
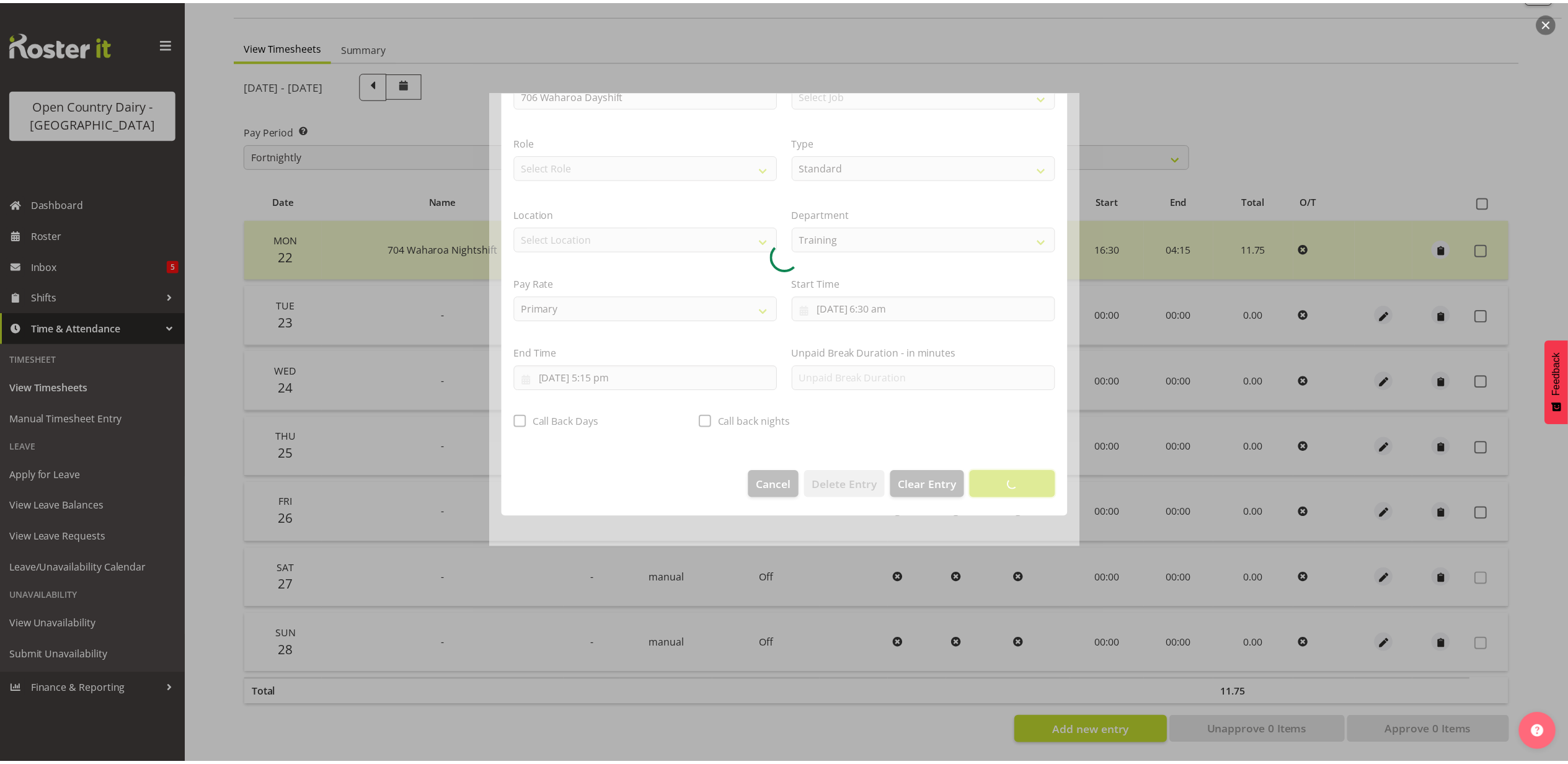
scroll to position [0, 0]
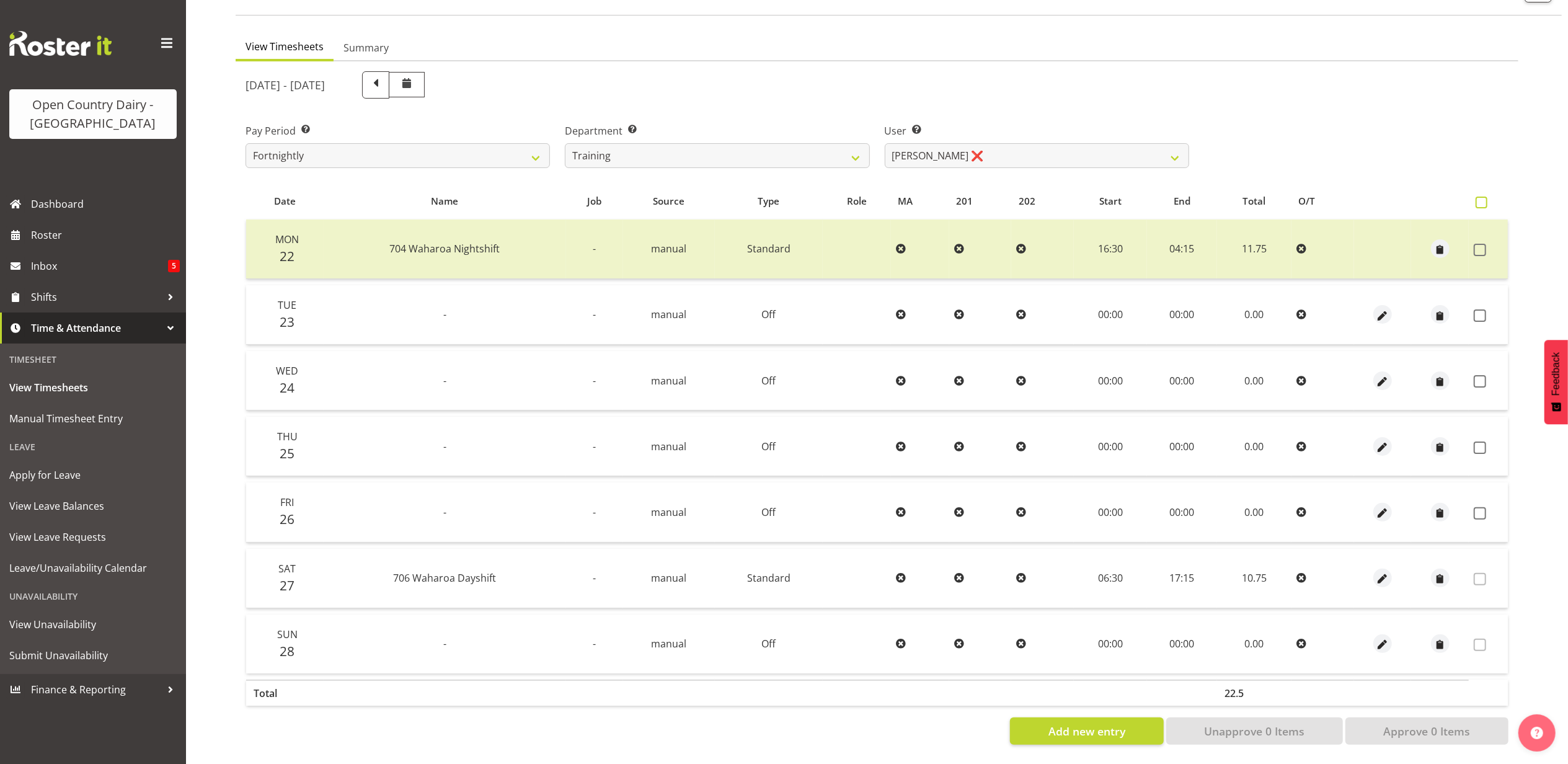
click at [1491, 196] on label at bounding box center [1485, 202] width 18 height 12
click at [1483, 198] on input "checkbox" at bounding box center [1480, 202] width 8 height 8
checkbox input "true"
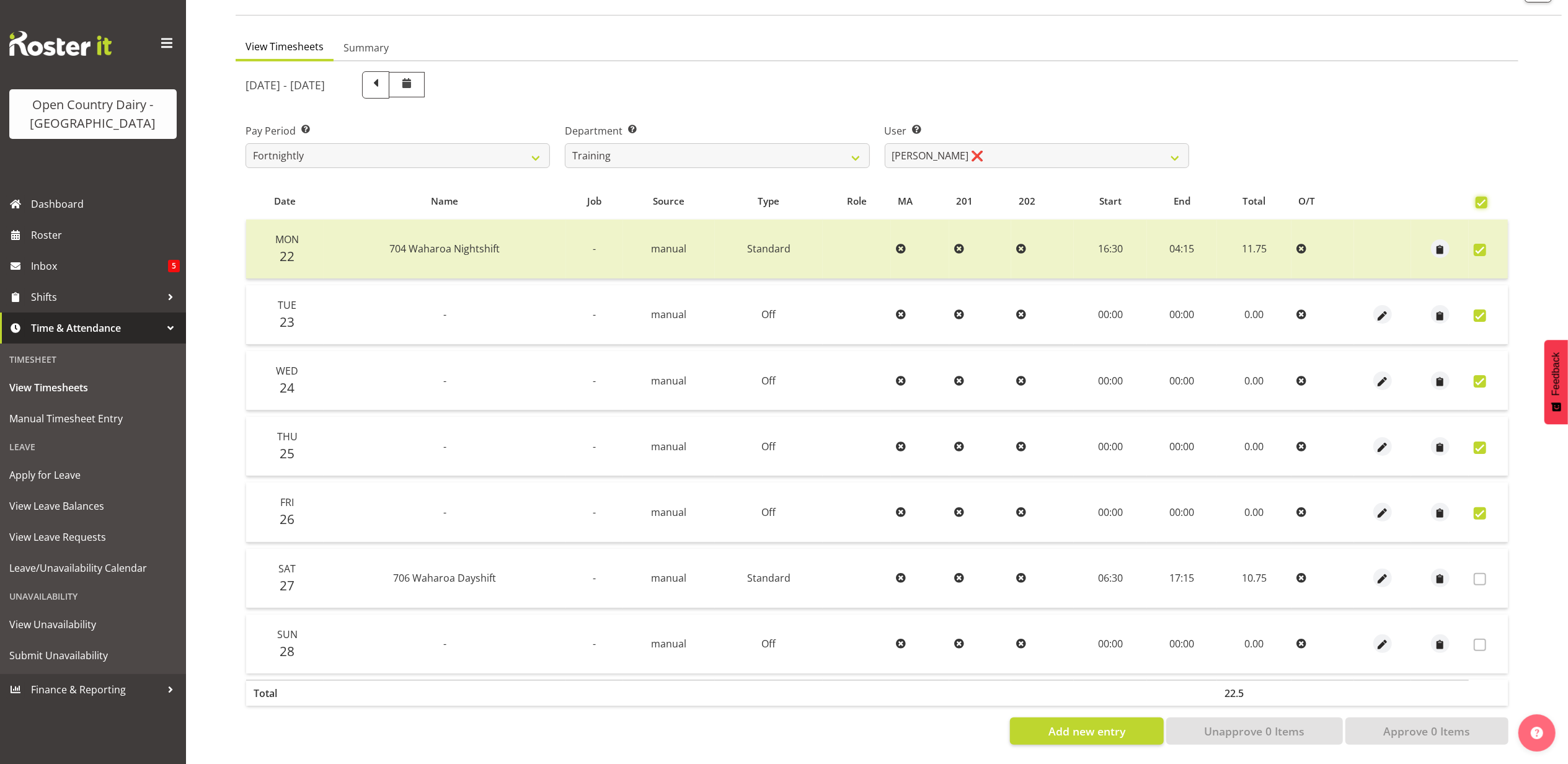
checkbox input "true"
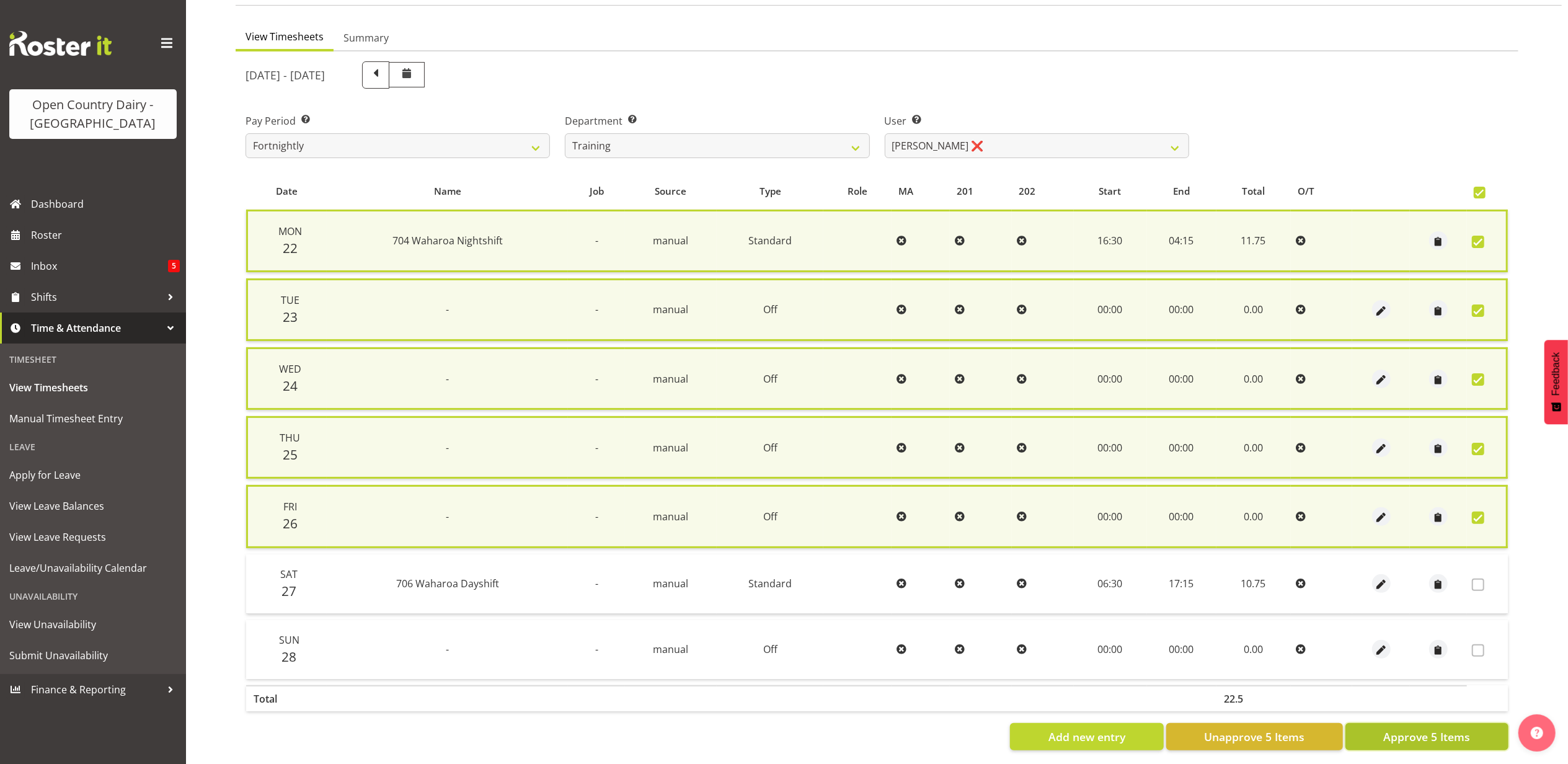
click at [1440, 730] on span "Approve 5 Items" at bounding box center [1426, 736] width 87 height 16
checkbox input "false"
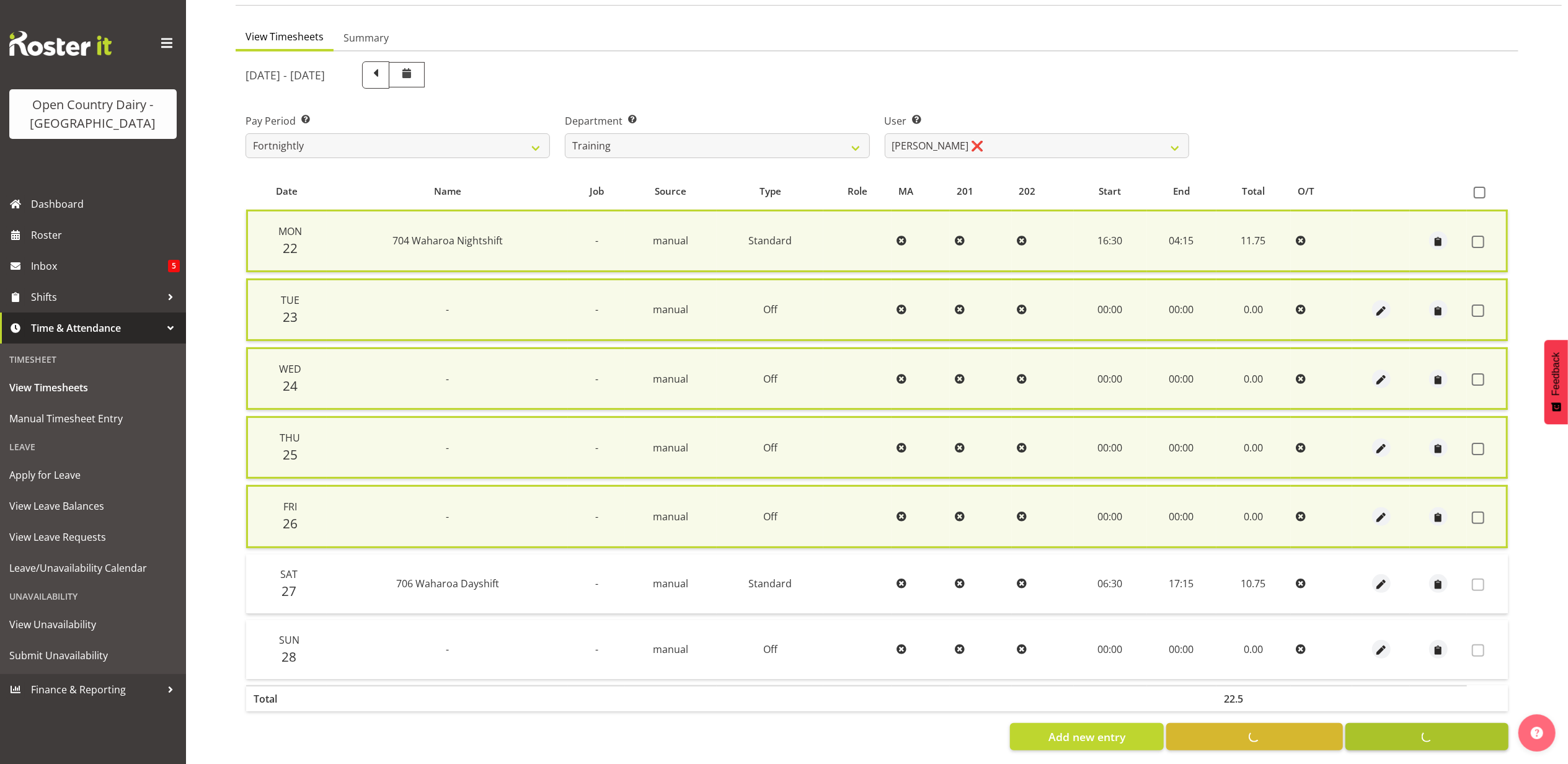
checkbox input "false"
